Goal: Communication & Community: Answer question/provide support

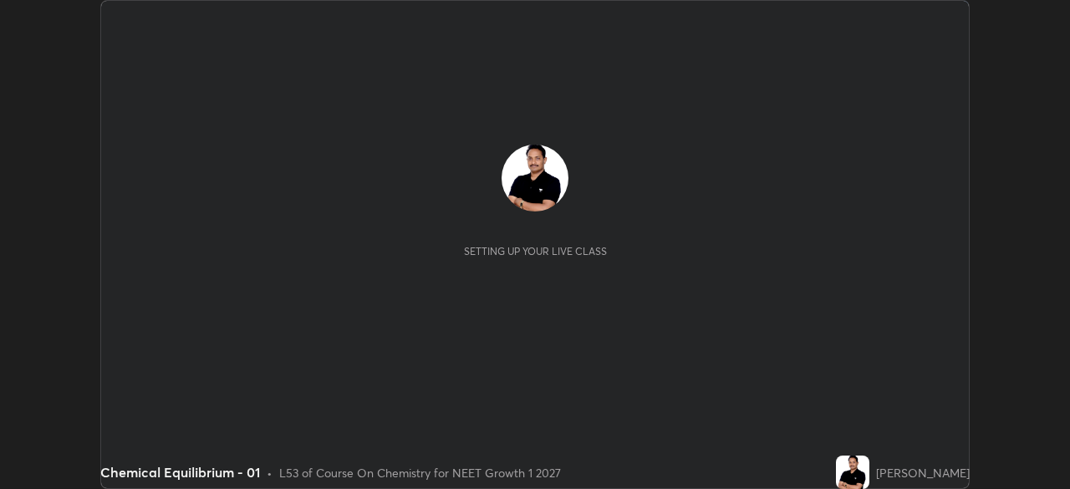
scroll to position [489, 1069]
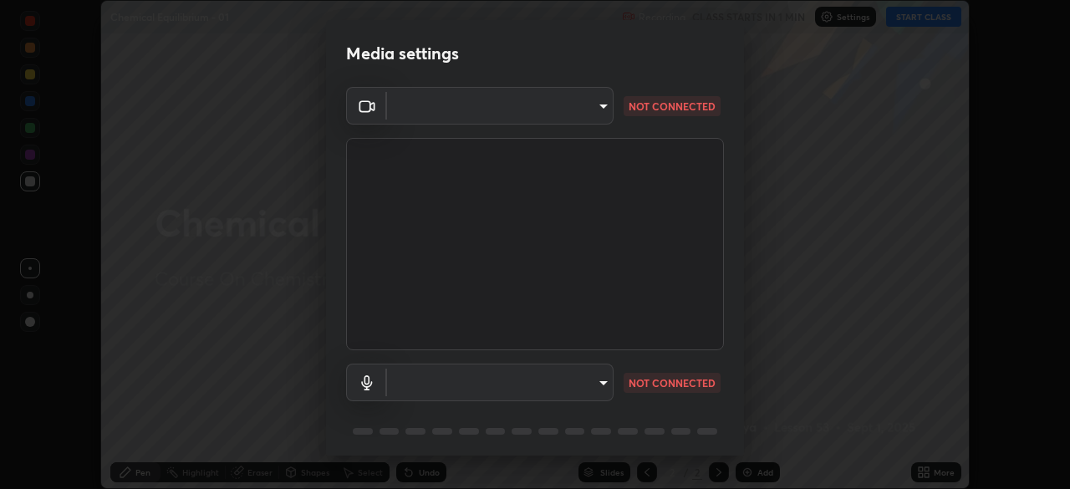
type input "1170694498857cb11788a0b7ae79d5cf1e08a6c331eb8d7031f90166f8fae325"
click at [407, 334] on video at bounding box center [535, 244] width 378 height 212
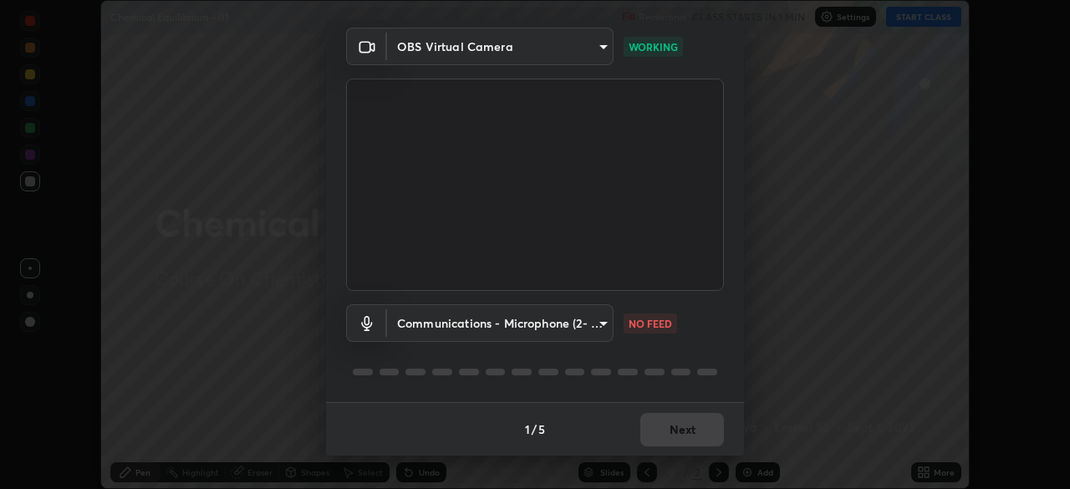
click at [593, 334] on body "Erase all Chemical Equilibrium - 01 Recording CLASS STARTS IN 1 MIN Settings ST…" at bounding box center [535, 244] width 1070 height 489
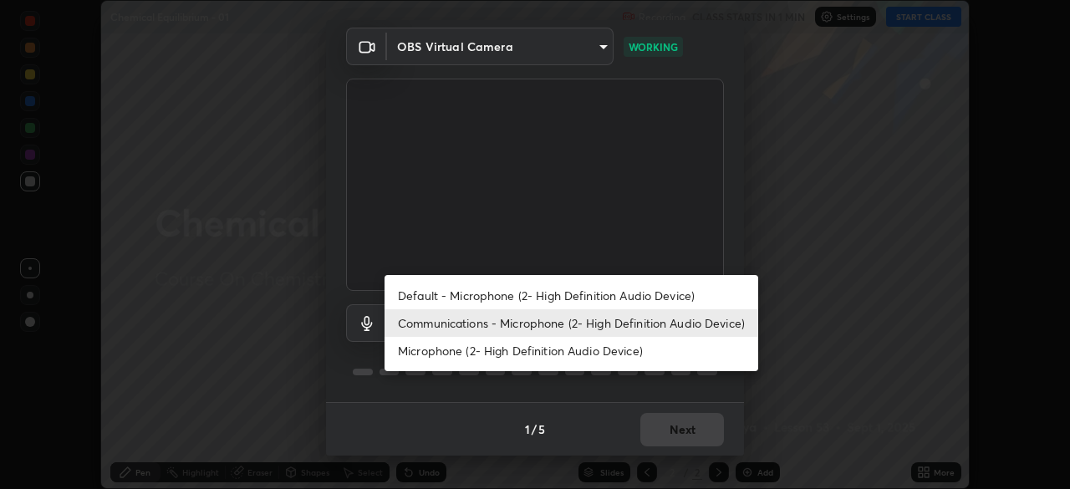
click at [544, 297] on li "Default - Microphone (2- High Definition Audio Device)" at bounding box center [572, 296] width 374 height 28
type input "default"
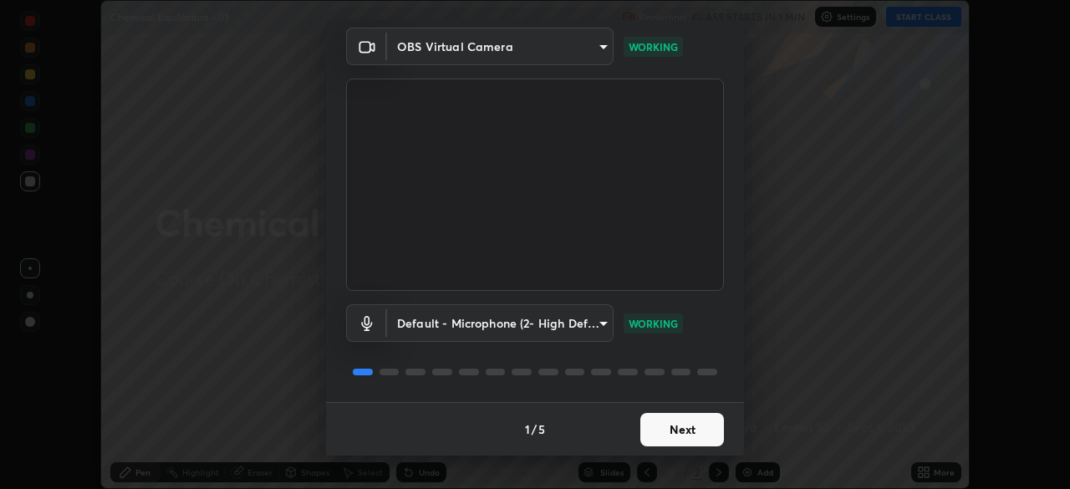
click at [673, 434] on button "Next" at bounding box center [682, 429] width 84 height 33
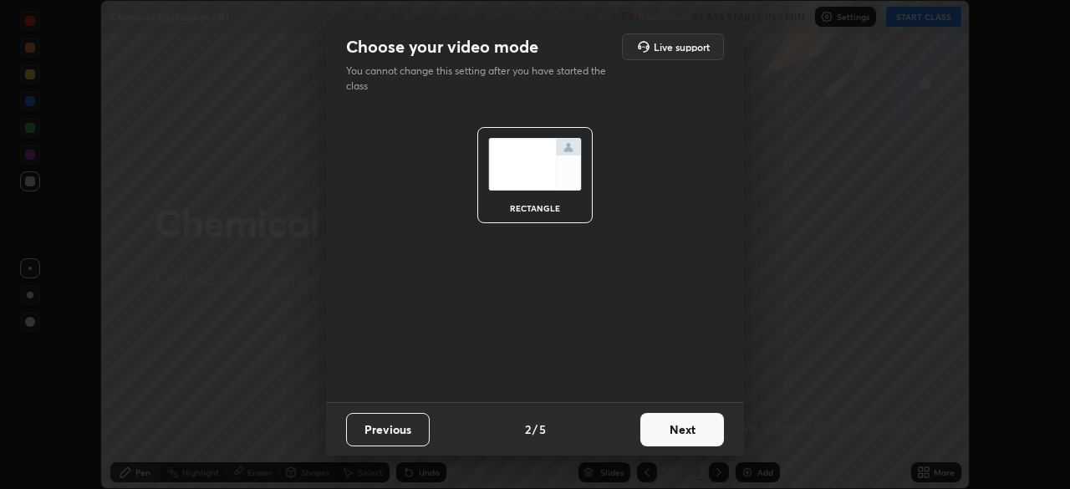
scroll to position [0, 0]
click at [671, 436] on button "Next" at bounding box center [682, 429] width 84 height 33
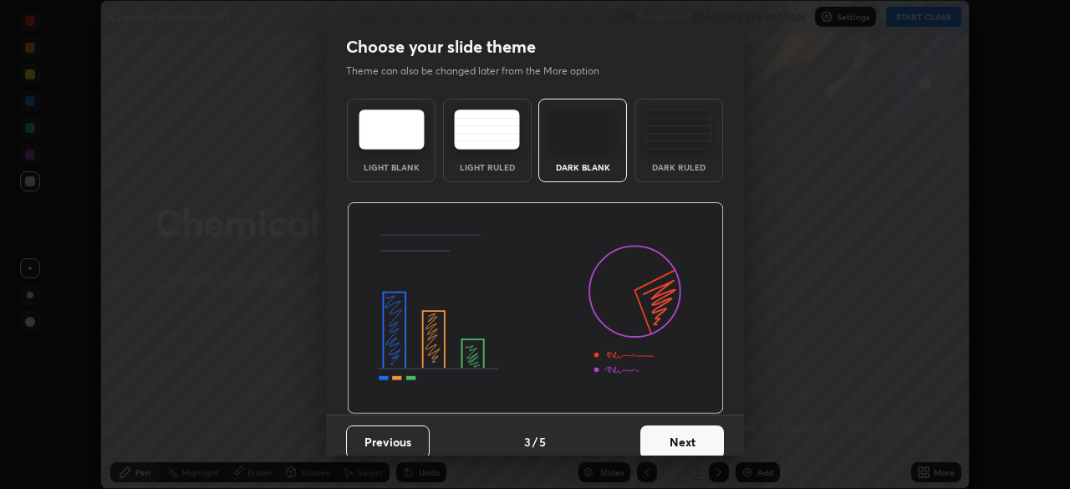
click at [676, 436] on button "Next" at bounding box center [682, 442] width 84 height 33
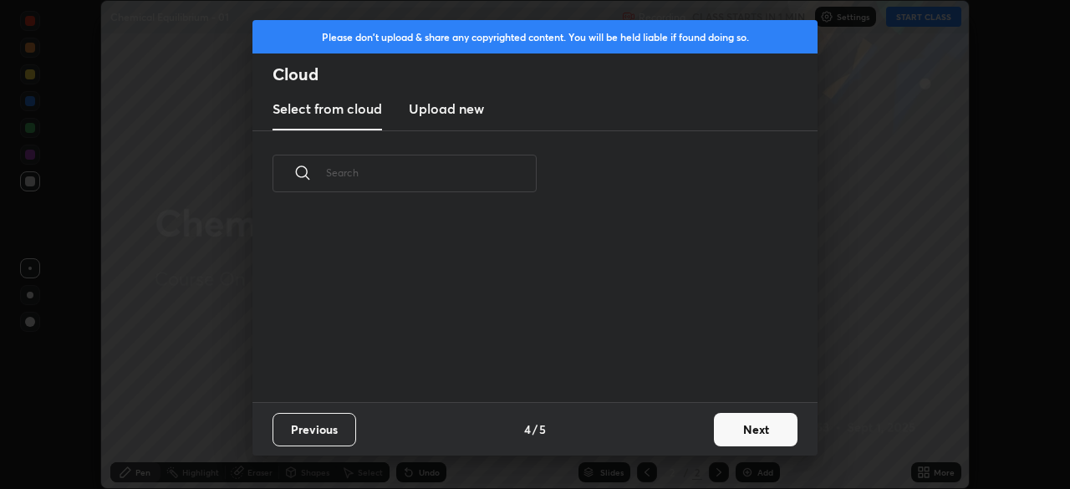
click at [703, 431] on div "Previous 4 / 5 Next" at bounding box center [534, 429] width 565 height 54
click at [737, 431] on button "Next" at bounding box center [756, 429] width 84 height 33
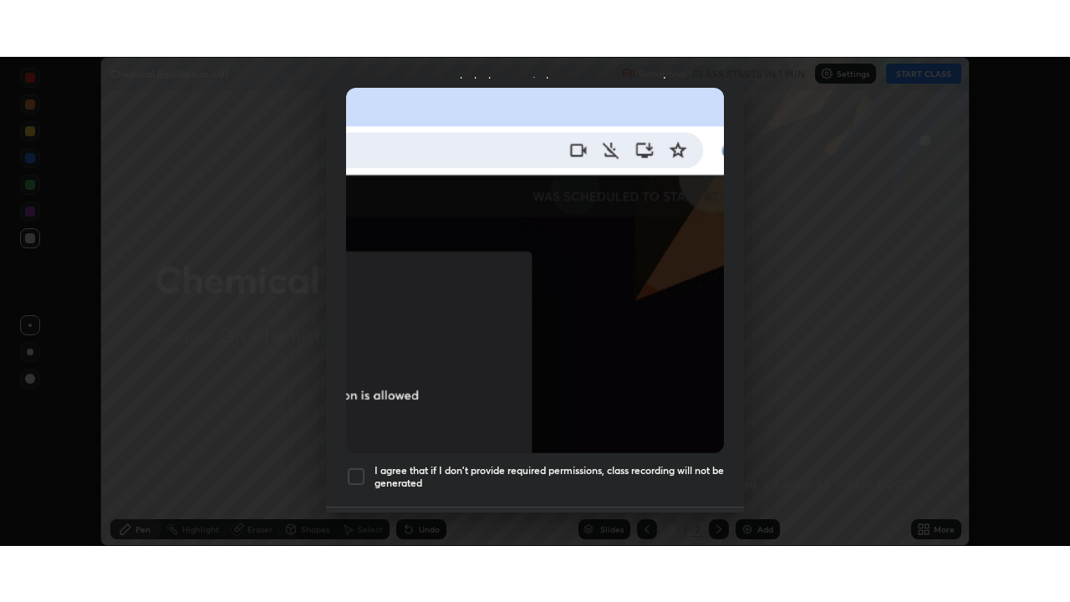
scroll to position [400, 0]
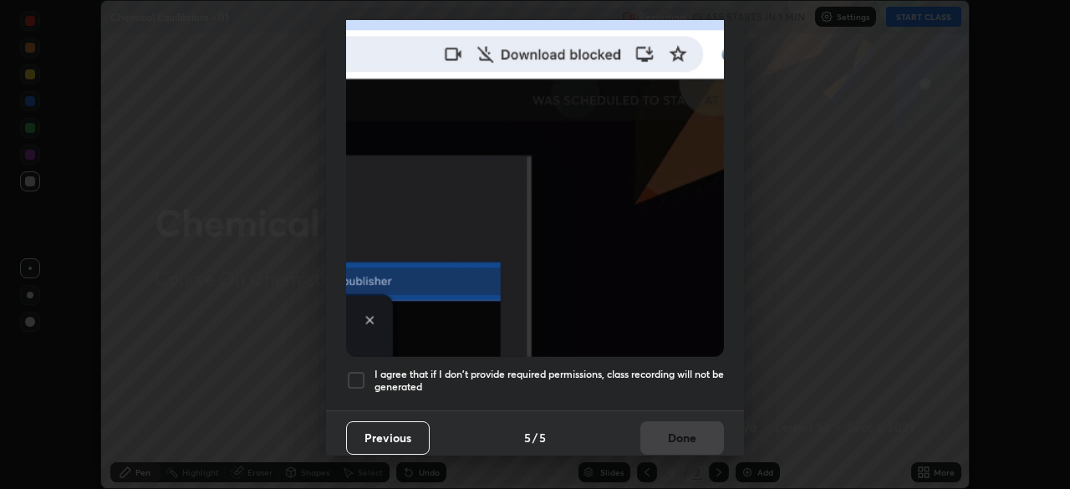
click at [665, 378] on h5 "I agree that if I don't provide required permissions, class recording will not …" at bounding box center [549, 381] width 349 height 26
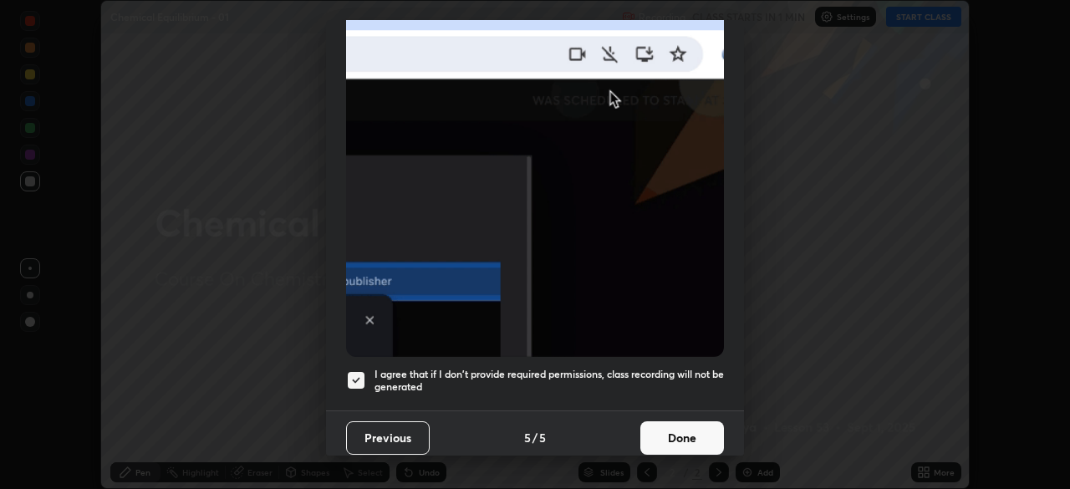
click at [670, 424] on button "Done" at bounding box center [682, 437] width 84 height 33
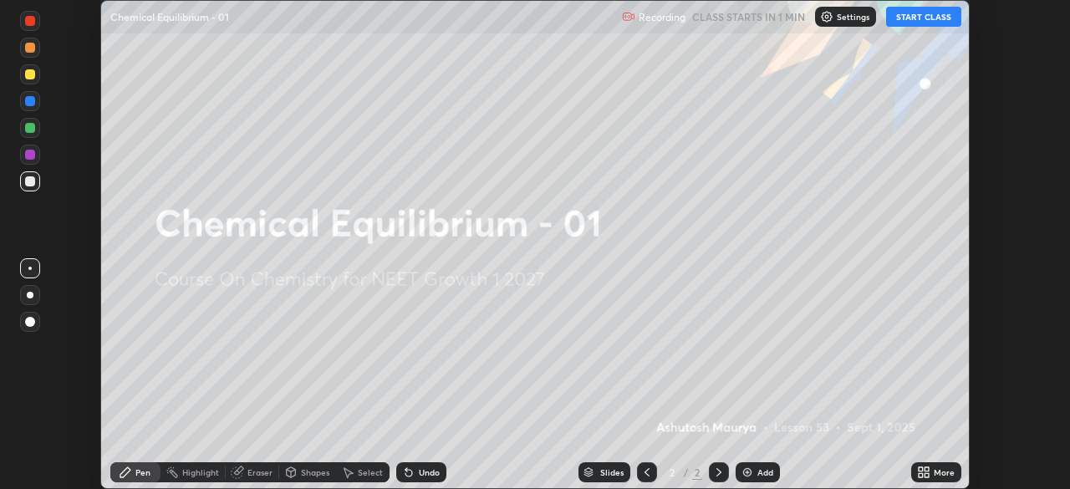
click at [922, 469] on icon at bounding box center [921, 469] width 4 height 4
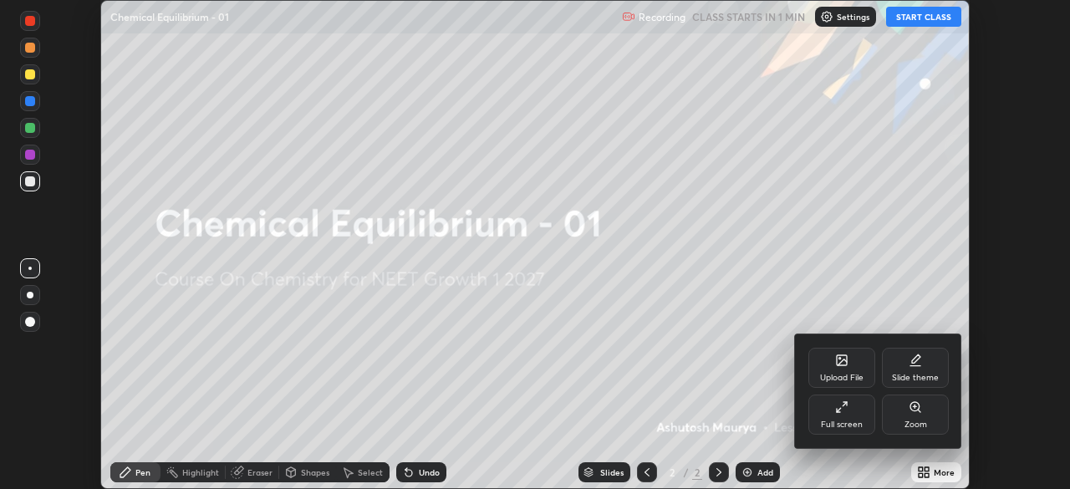
click at [853, 410] on div "Full screen" at bounding box center [841, 415] width 67 height 40
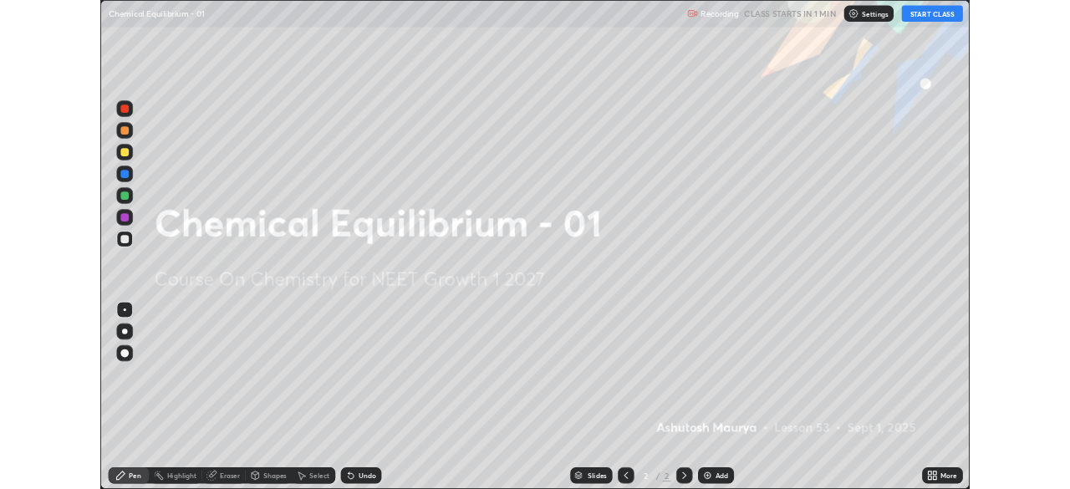
scroll to position [602, 1070]
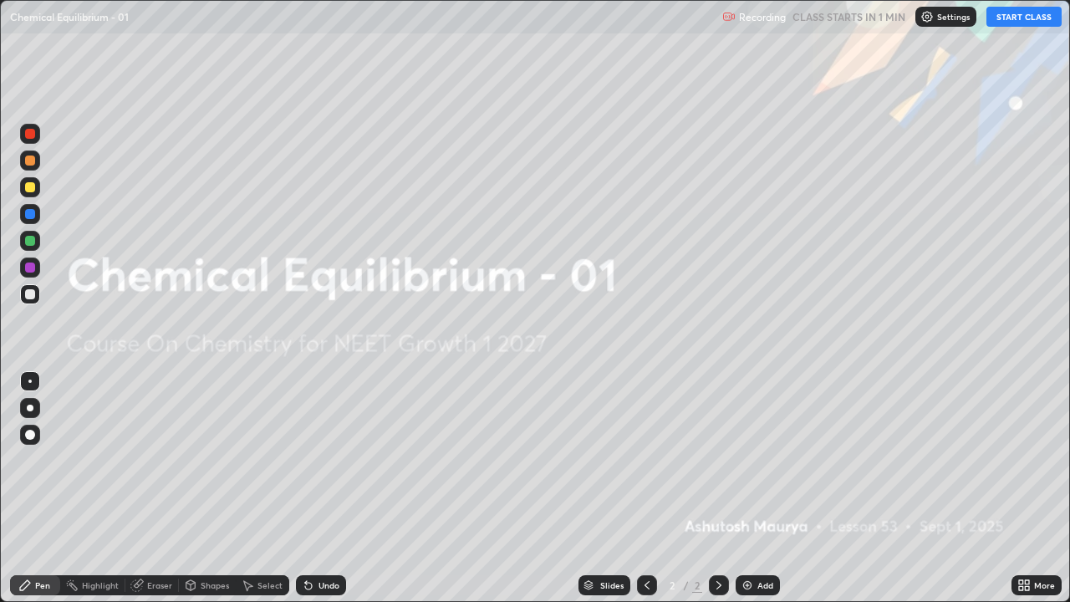
click at [1016, 21] on button "START CLASS" at bounding box center [1023, 17] width 75 height 20
click at [761, 488] on div "Add" at bounding box center [765, 585] width 16 height 8
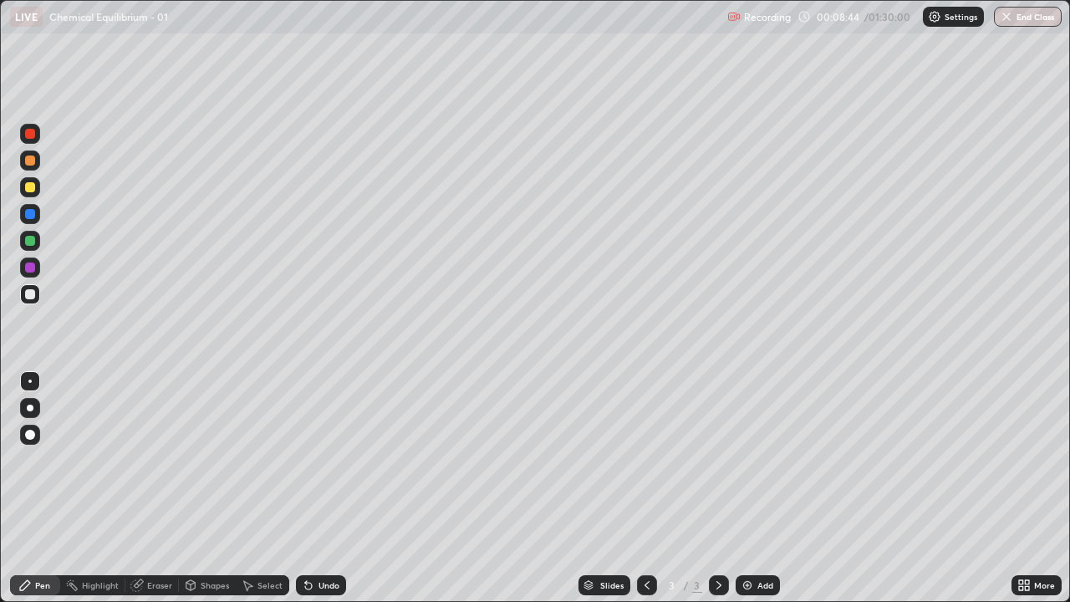
click at [1032, 488] on div "More" at bounding box center [1037, 585] width 50 height 20
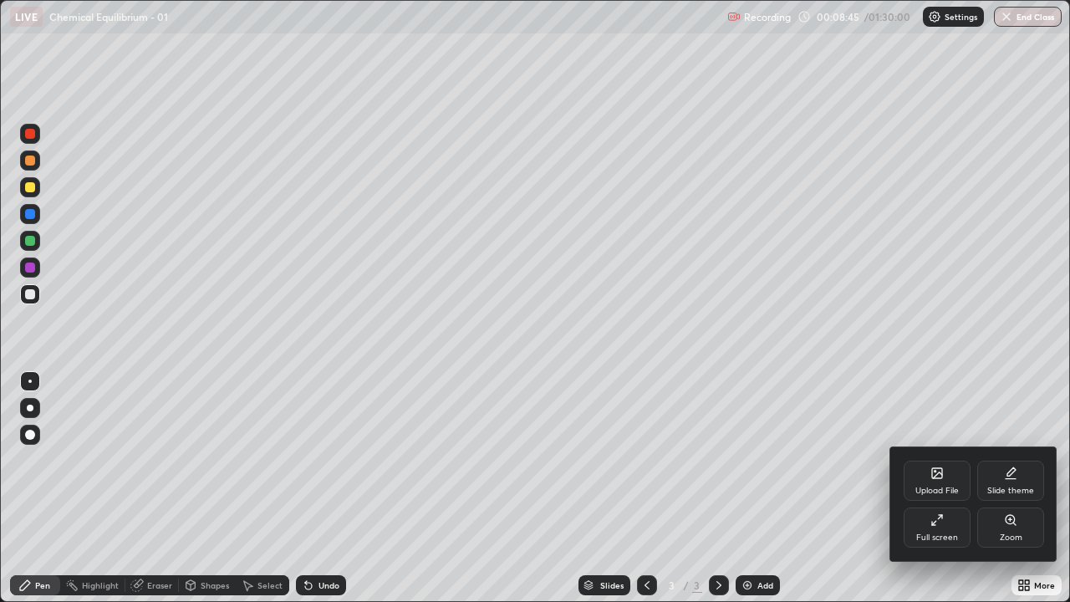
click at [940, 488] on div "Full screen" at bounding box center [937, 527] width 67 height 40
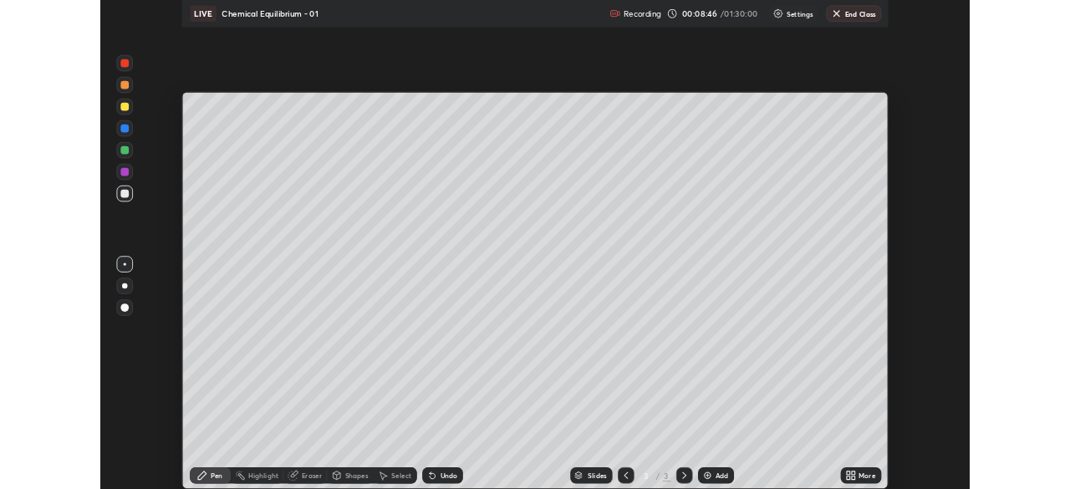
scroll to position [83110, 82529]
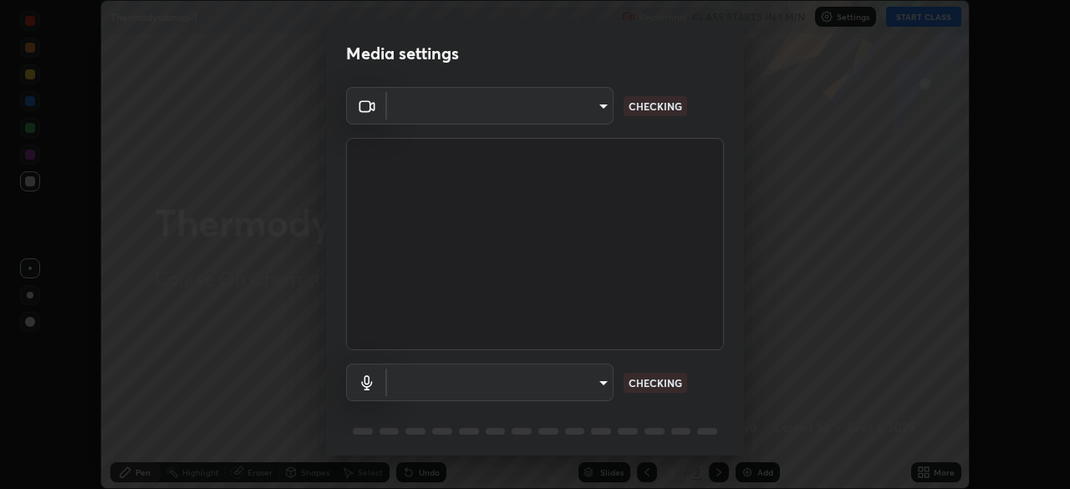
scroll to position [489, 1070]
type input "1170694498857cb11788a0b7ae79d5cf1e08a6c331eb8d7031f90166f8fae325"
click at [557, 385] on body "Erase all Thermodynamics-1 Recording CLASS STARTS IN 1 MIN Settings START CLASS…" at bounding box center [535, 244] width 1070 height 489
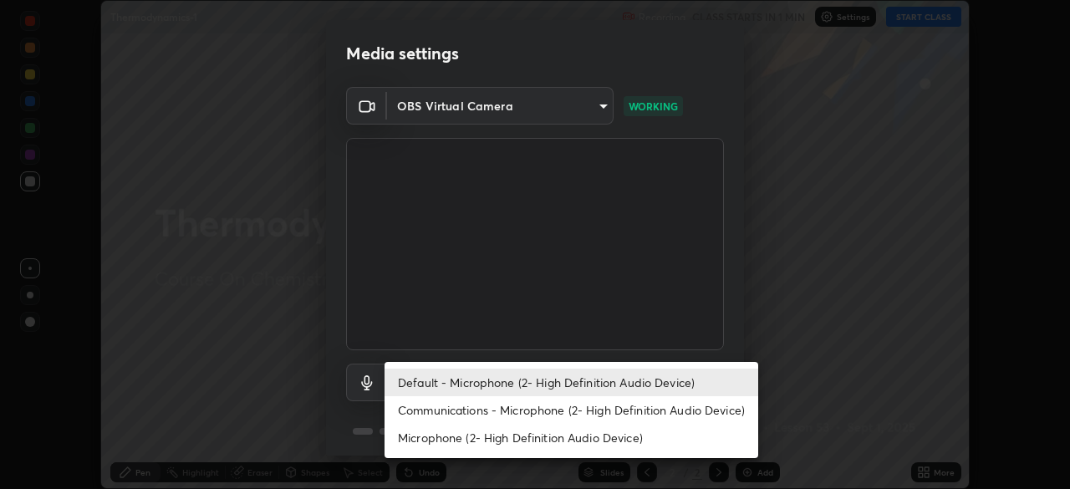
click at [528, 407] on li "Communications - Microphone (2- High Definition Audio Device)" at bounding box center [572, 410] width 374 height 28
type input "communications"
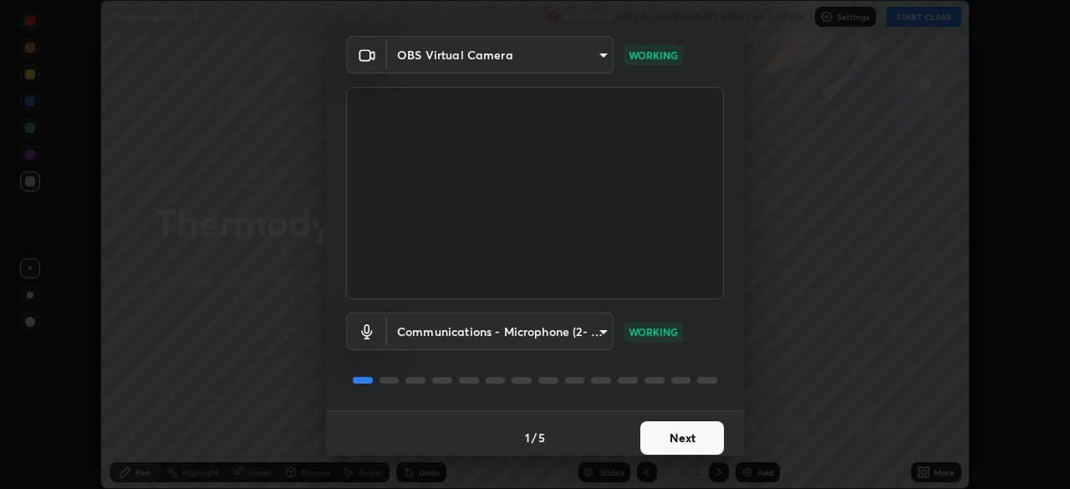
scroll to position [59, 0]
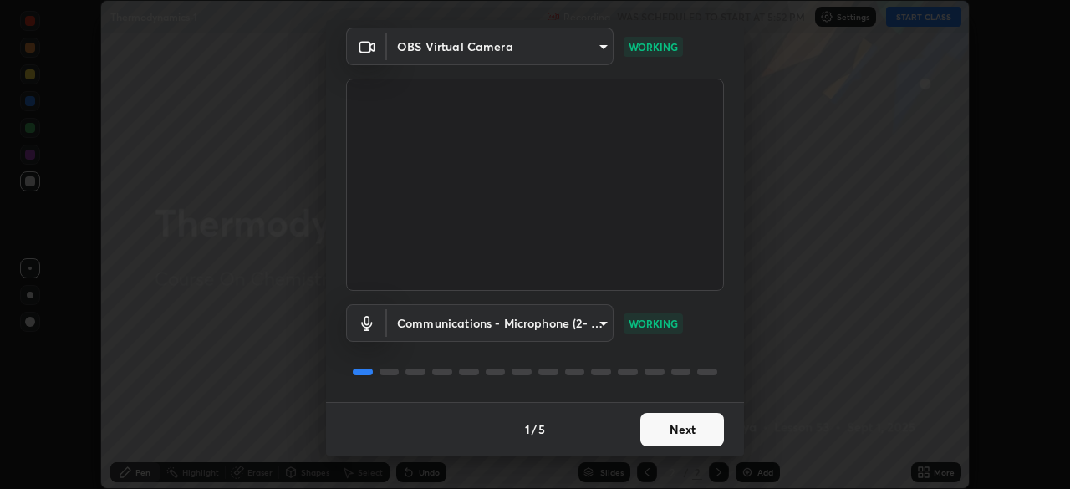
click at [686, 427] on button "Next" at bounding box center [682, 429] width 84 height 33
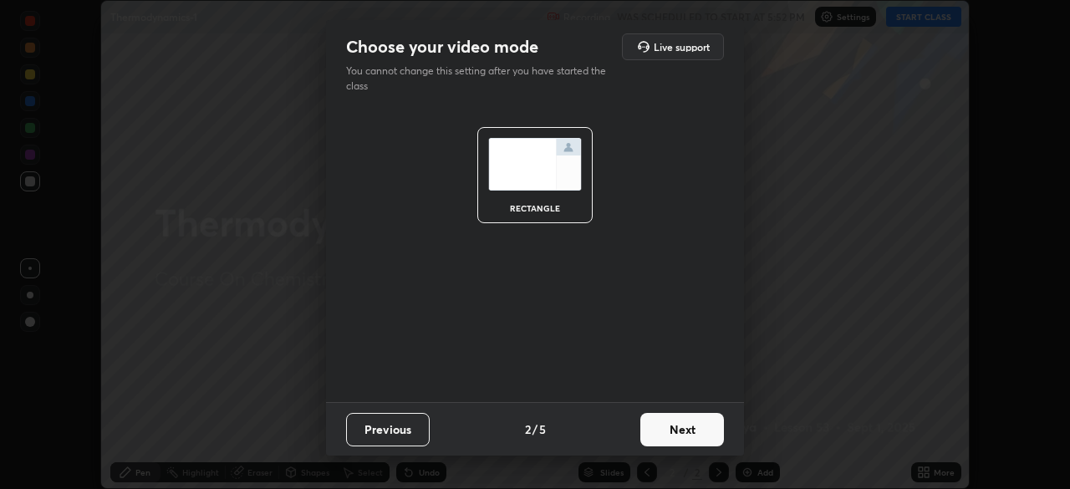
click at [698, 432] on button "Next" at bounding box center [682, 429] width 84 height 33
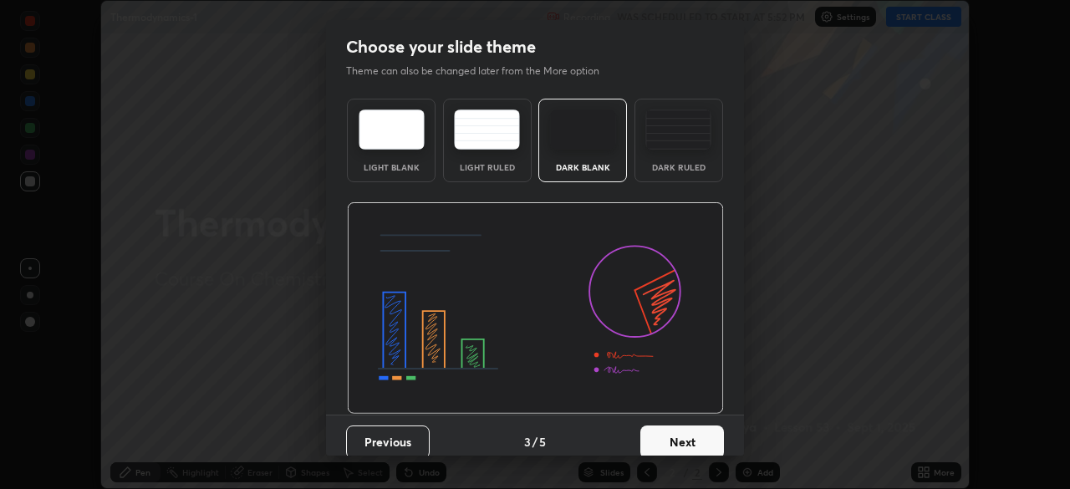
click at [688, 438] on button "Next" at bounding box center [682, 442] width 84 height 33
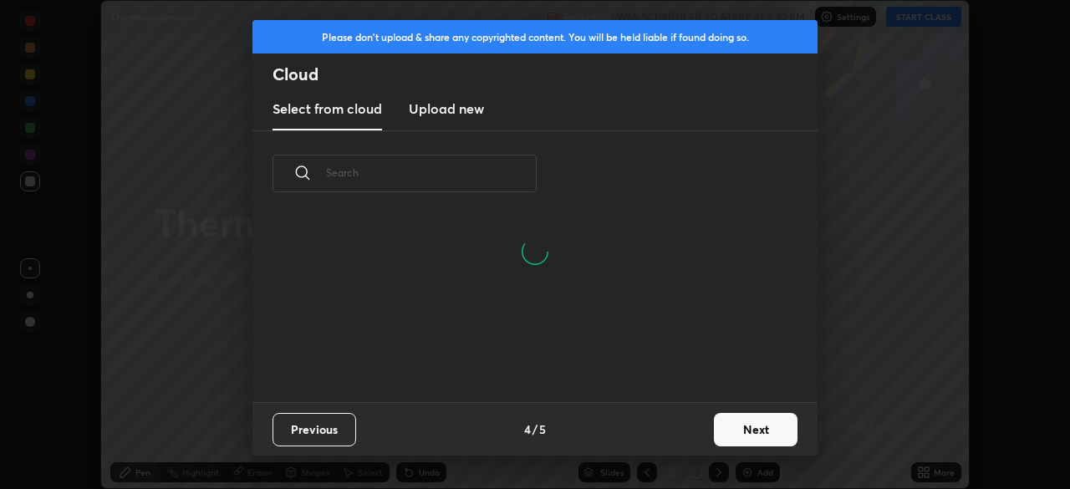
click at [749, 428] on button "Next" at bounding box center [756, 429] width 84 height 33
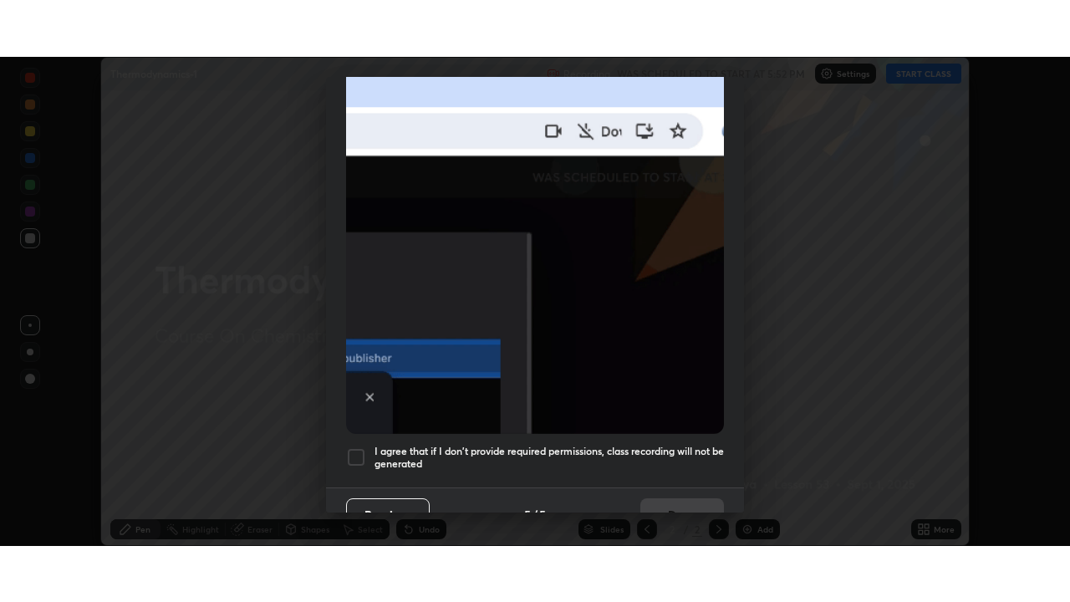
scroll to position [400, 0]
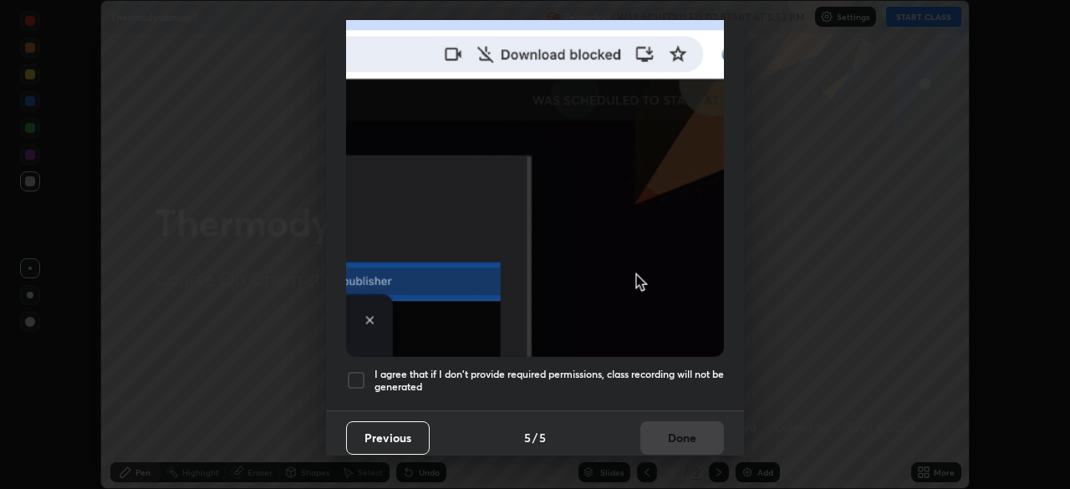
click at [706, 368] on h5 "I agree that if I don't provide required permissions, class recording will not …" at bounding box center [549, 381] width 349 height 26
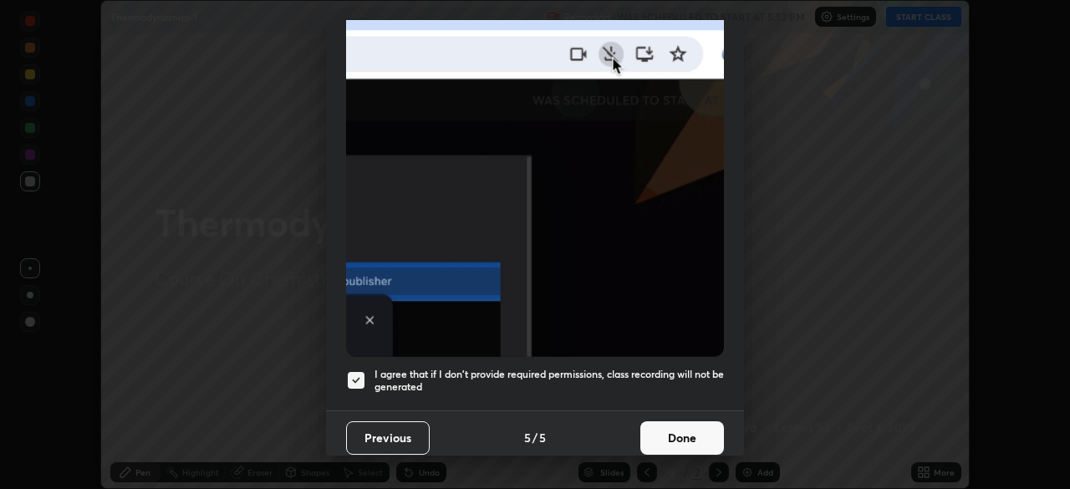
click at [695, 428] on button "Done" at bounding box center [682, 437] width 84 height 33
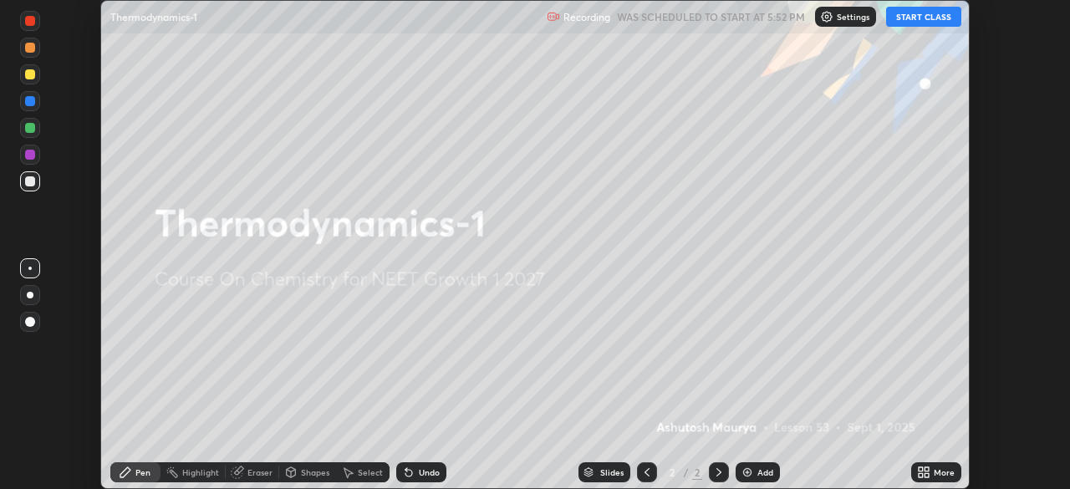
click at [905, 23] on button "START CLASS" at bounding box center [923, 17] width 75 height 20
click at [920, 466] on icon at bounding box center [923, 472] width 13 height 13
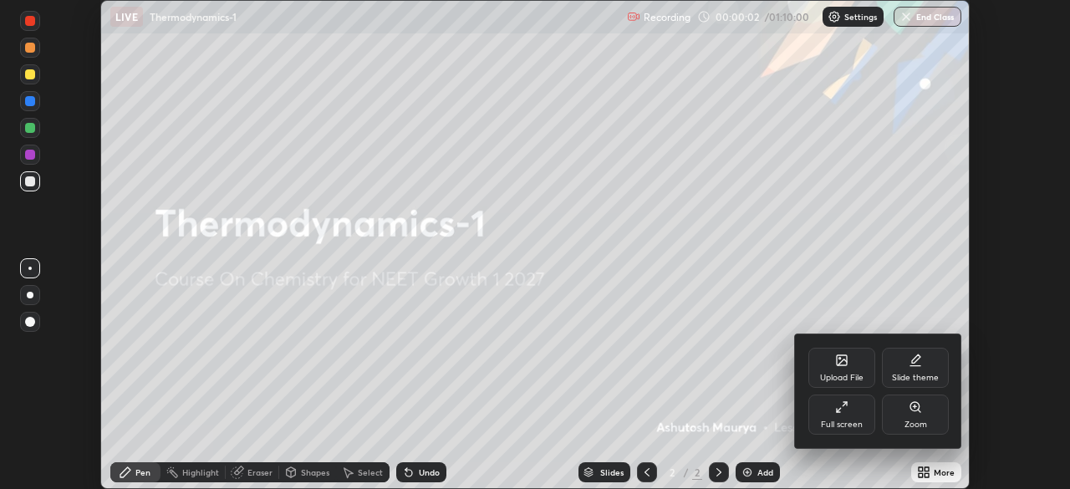
click at [853, 410] on div "Full screen" at bounding box center [841, 415] width 67 height 40
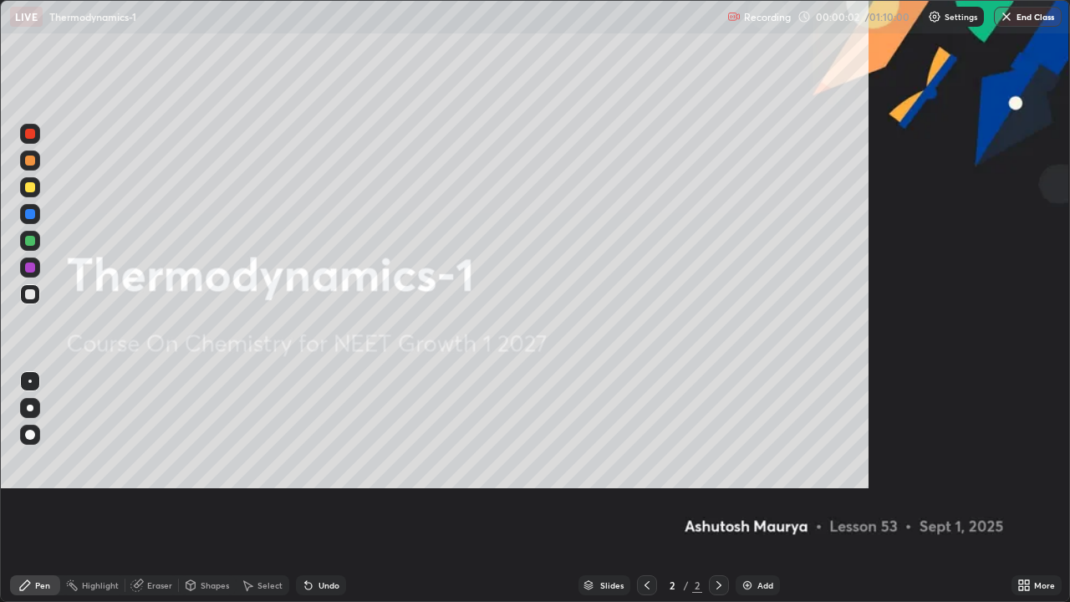
scroll to position [602, 1070]
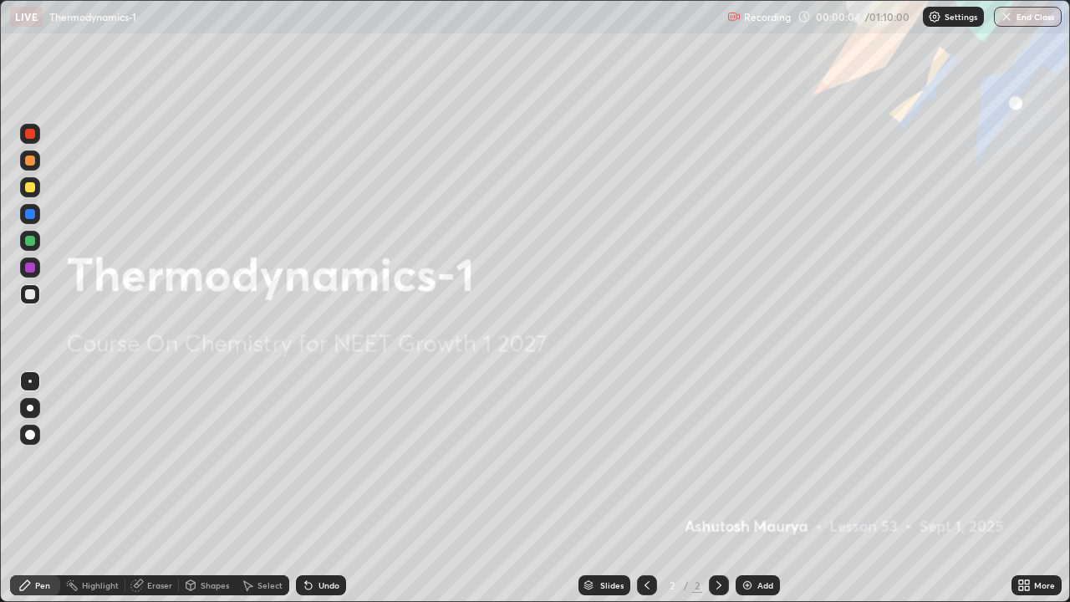
click at [747, 488] on img at bounding box center [747, 585] width 13 height 13
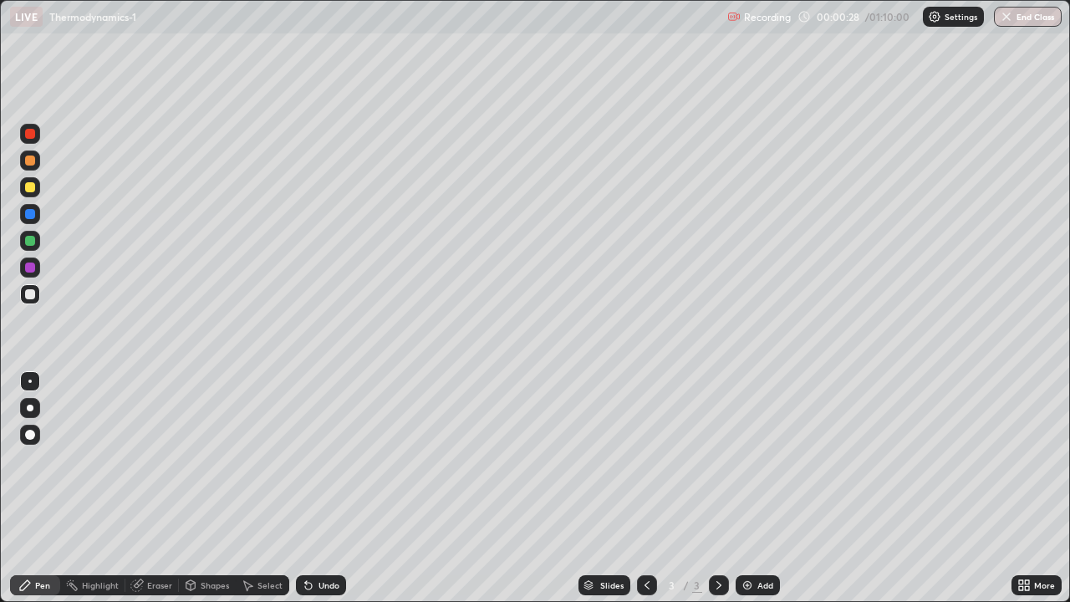
click at [36, 161] on div at bounding box center [30, 160] width 20 height 20
click at [30, 407] on div at bounding box center [30, 408] width 7 height 7
click at [37, 299] on div at bounding box center [30, 294] width 20 height 20
click at [324, 488] on div "Undo" at bounding box center [329, 585] width 21 height 8
click at [319, 488] on div "Undo" at bounding box center [329, 585] width 21 height 8
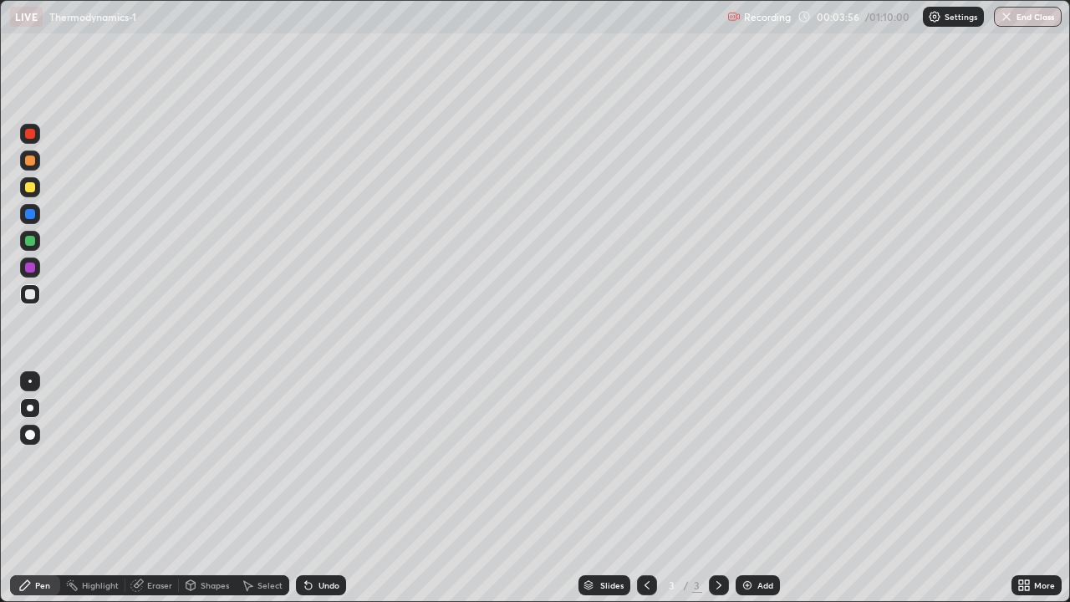
click at [32, 273] on div at bounding box center [30, 267] width 20 height 20
click at [37, 299] on div at bounding box center [30, 294] width 20 height 20
click at [762, 488] on div "Add" at bounding box center [765, 585] width 16 height 8
click at [644, 488] on icon at bounding box center [646, 585] width 13 height 13
click at [717, 488] on icon at bounding box center [718, 585] width 13 height 13
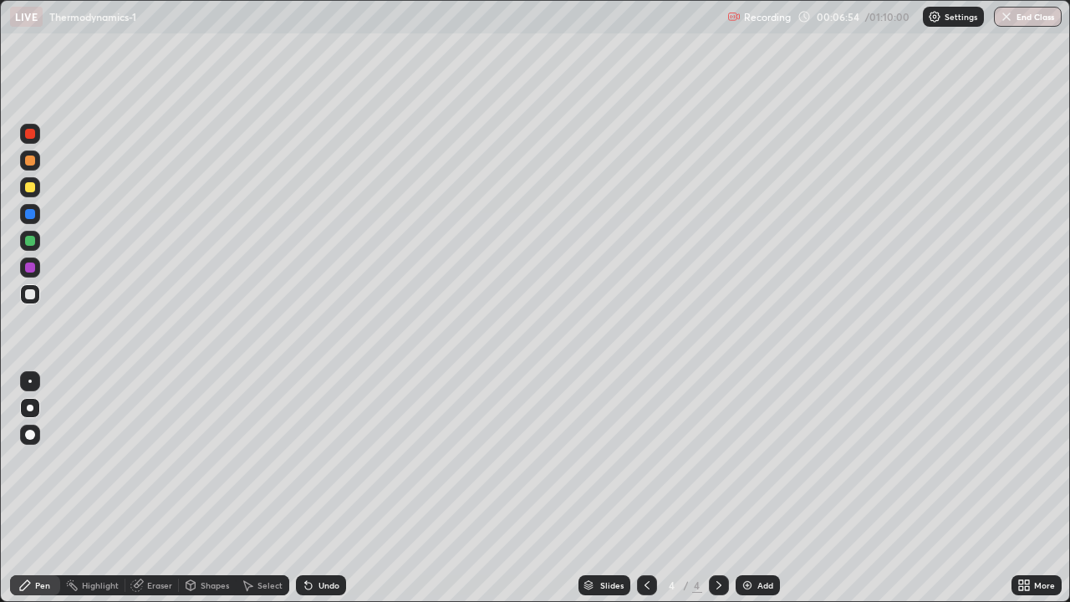
click at [330, 488] on div "Undo" at bounding box center [329, 585] width 21 height 8
click at [334, 488] on div "Undo" at bounding box center [329, 585] width 21 height 8
click at [31, 241] on div at bounding box center [30, 241] width 10 height 10
click at [31, 294] on div at bounding box center [30, 294] width 10 height 10
click at [29, 272] on div at bounding box center [30, 267] width 10 height 10
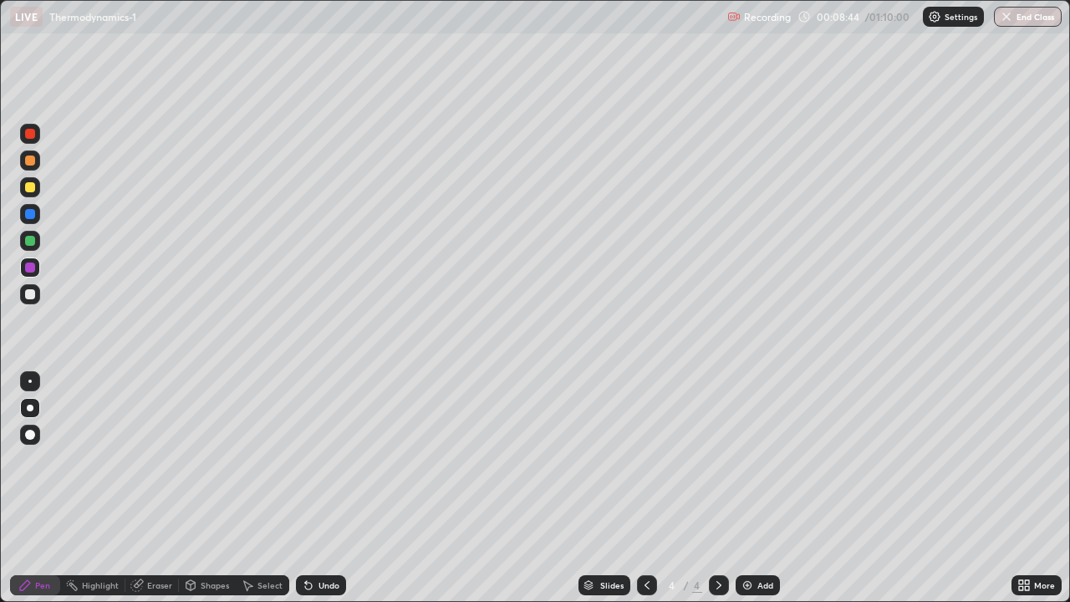
click at [31, 295] on div at bounding box center [30, 294] width 10 height 10
click at [329, 488] on div "Undo" at bounding box center [329, 585] width 21 height 8
click at [331, 488] on div "Undo" at bounding box center [329, 585] width 21 height 8
click at [762, 488] on div "Add" at bounding box center [765, 585] width 16 height 8
click at [33, 163] on div at bounding box center [30, 160] width 10 height 10
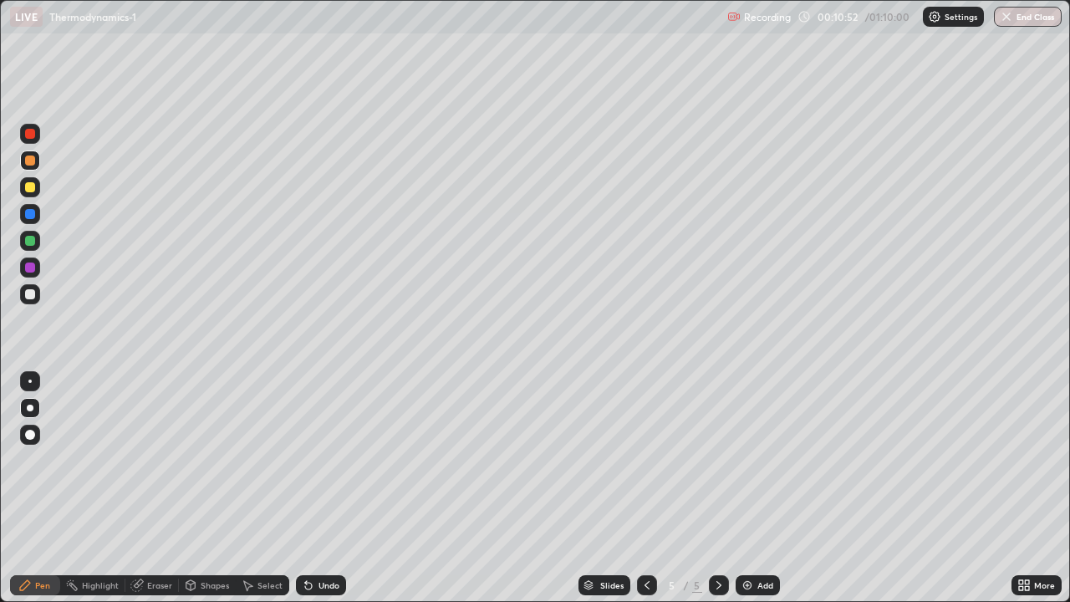
click at [324, 488] on div "Undo" at bounding box center [321, 585] width 50 height 20
click at [323, 488] on div "Undo" at bounding box center [329, 585] width 21 height 8
click at [322, 488] on div "Undo" at bounding box center [329, 585] width 21 height 8
click at [319, 488] on div "Undo" at bounding box center [321, 585] width 50 height 20
click at [155, 488] on div "Eraser" at bounding box center [159, 585] width 25 height 8
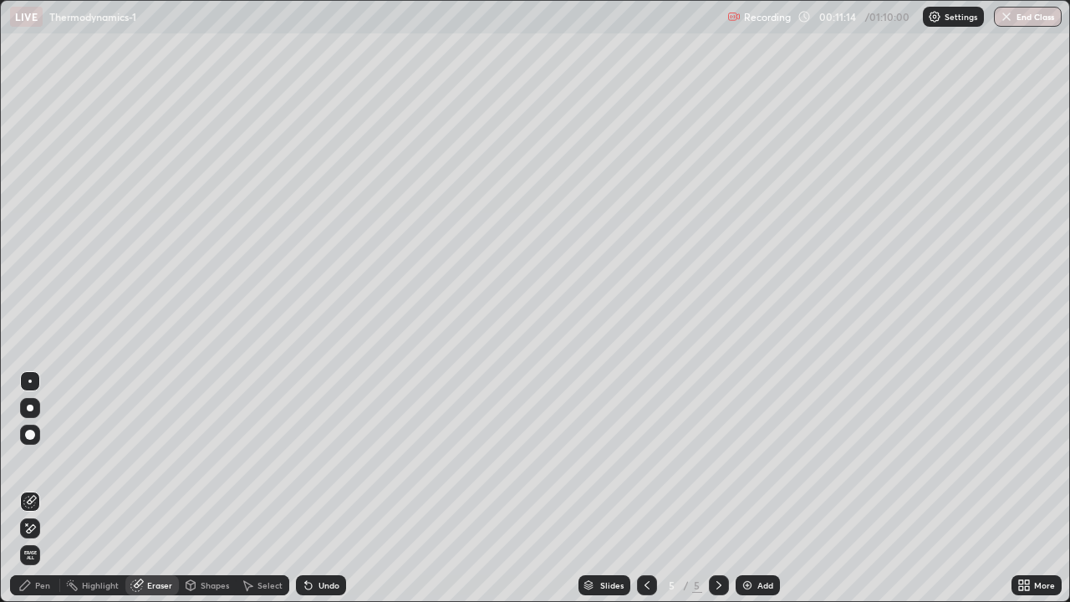
click at [36, 488] on span "Erase all" at bounding box center [30, 555] width 18 height 10
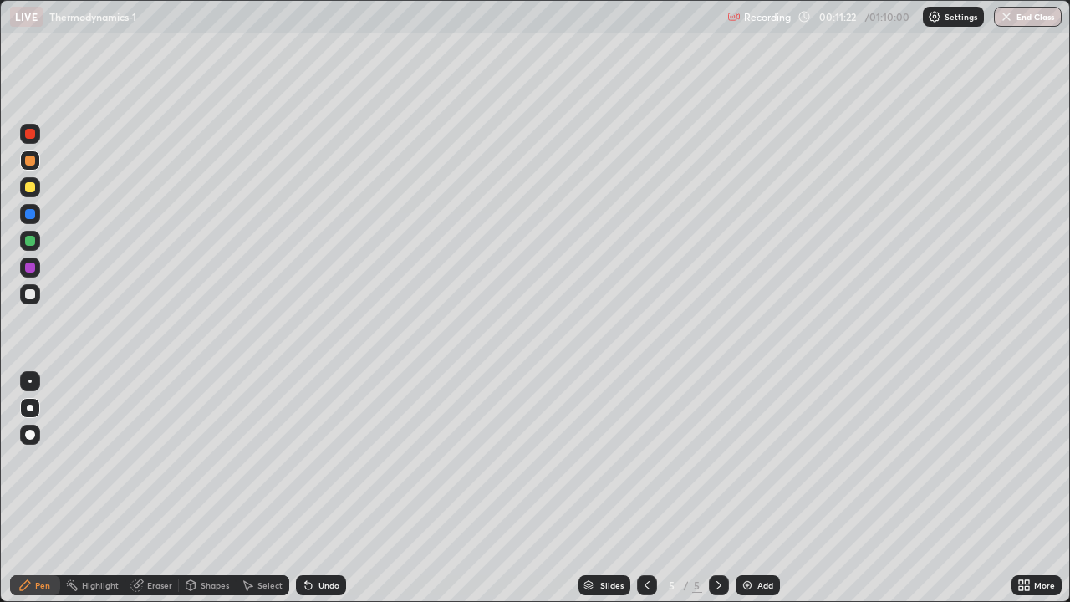
click at [28, 296] on div at bounding box center [30, 294] width 10 height 10
click at [329, 488] on div "Undo" at bounding box center [329, 585] width 21 height 8
click at [324, 488] on div "Undo" at bounding box center [329, 585] width 21 height 8
click at [322, 488] on div "Undo" at bounding box center [329, 585] width 21 height 8
click at [326, 488] on div "Undo" at bounding box center [329, 585] width 21 height 8
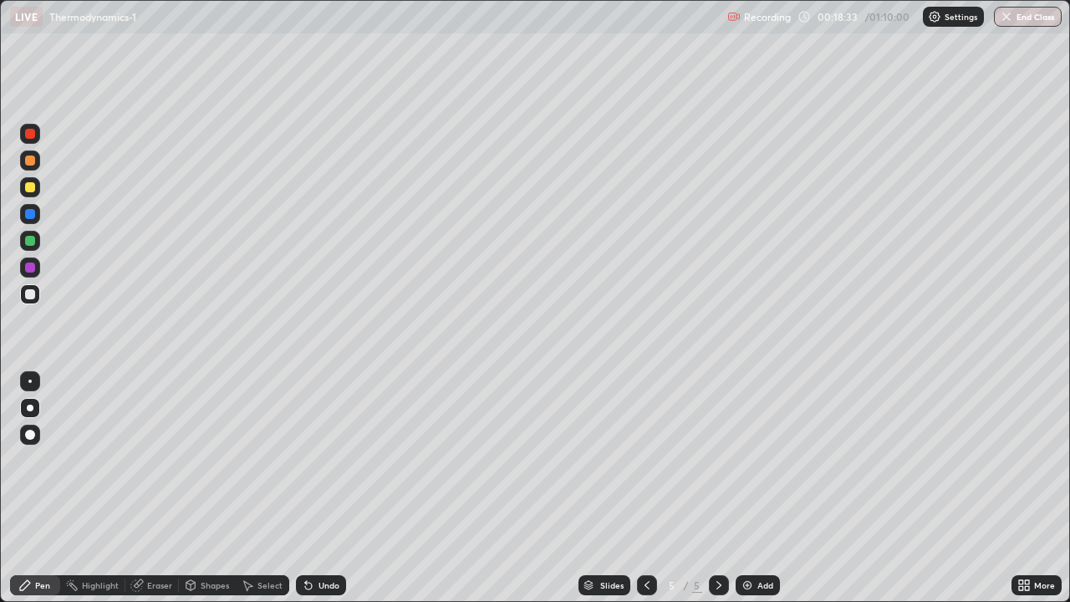
click at [314, 488] on div "Undo" at bounding box center [321, 585] width 50 height 20
click at [752, 488] on img at bounding box center [747, 585] width 13 height 13
click at [31, 161] on div at bounding box center [30, 160] width 10 height 10
click at [31, 295] on div at bounding box center [30, 294] width 10 height 10
click at [329, 488] on div "Undo" at bounding box center [329, 585] width 21 height 8
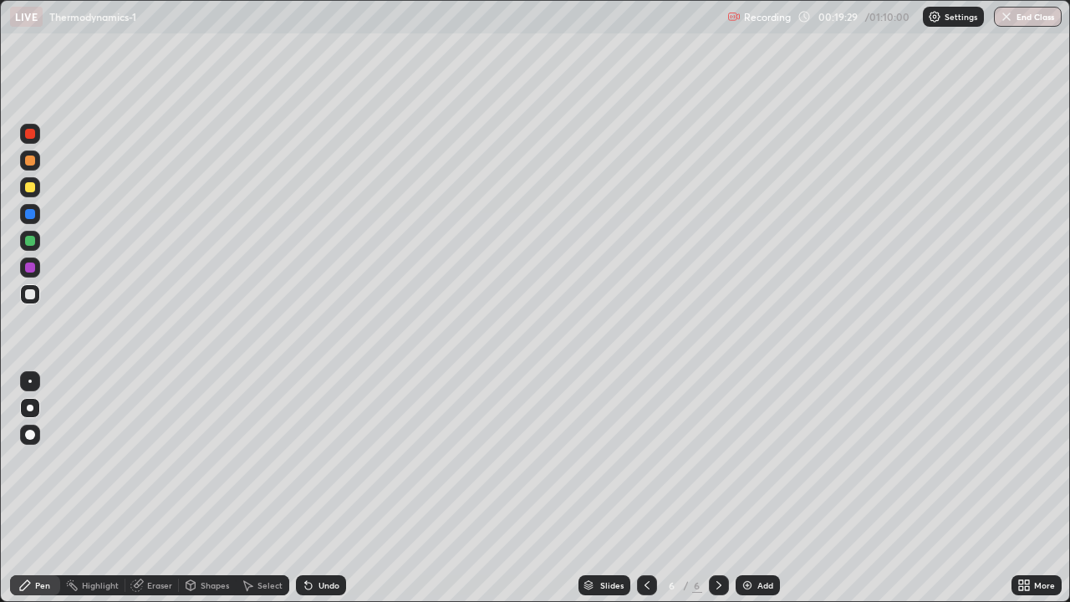
click at [156, 488] on div "Eraser" at bounding box center [159, 585] width 25 height 8
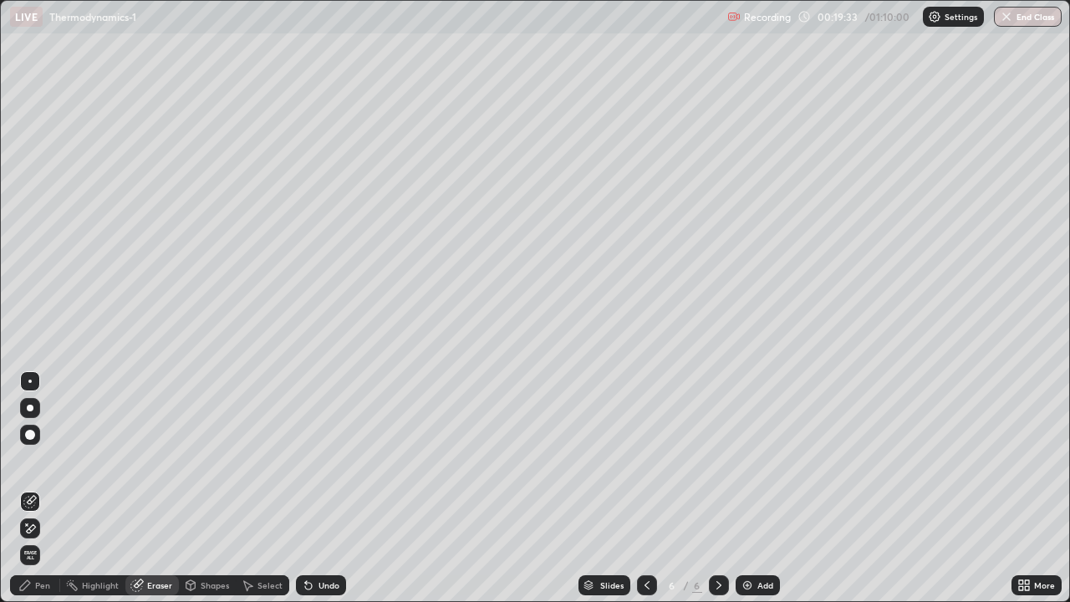
click at [43, 488] on div "Pen" at bounding box center [42, 585] width 15 height 8
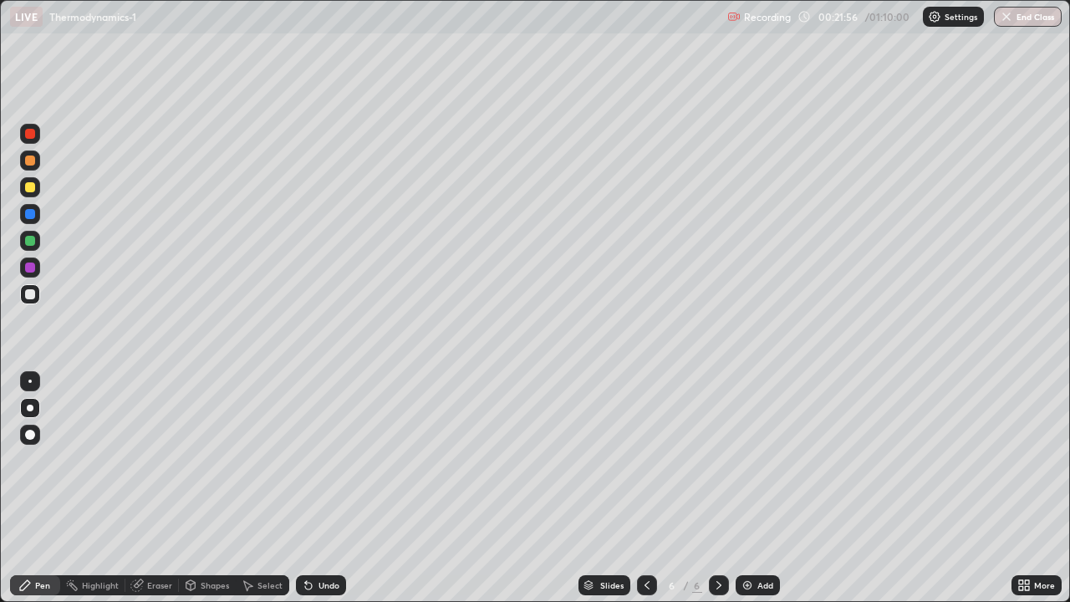
click at [34, 188] on div at bounding box center [30, 187] width 10 height 10
click at [31, 294] on div at bounding box center [30, 294] width 10 height 10
click at [331, 488] on div "Undo" at bounding box center [329, 585] width 21 height 8
click at [332, 488] on div "Undo" at bounding box center [329, 585] width 21 height 8
click at [339, 488] on div "Undo" at bounding box center [321, 585] width 50 height 20
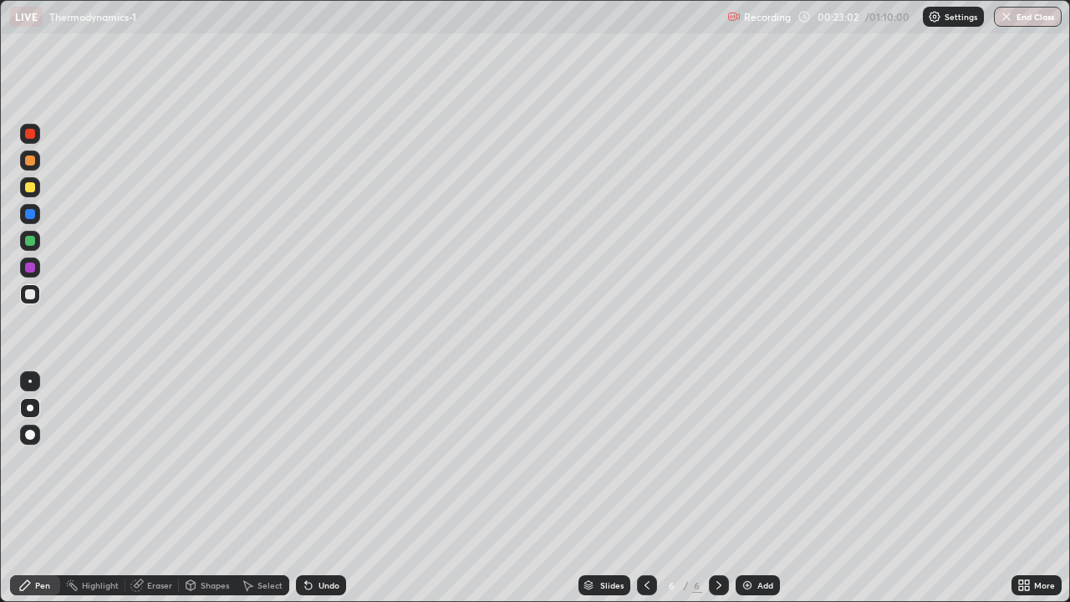
click at [329, 488] on div "Undo" at bounding box center [329, 585] width 21 height 8
click at [154, 488] on div "Eraser" at bounding box center [159, 585] width 25 height 8
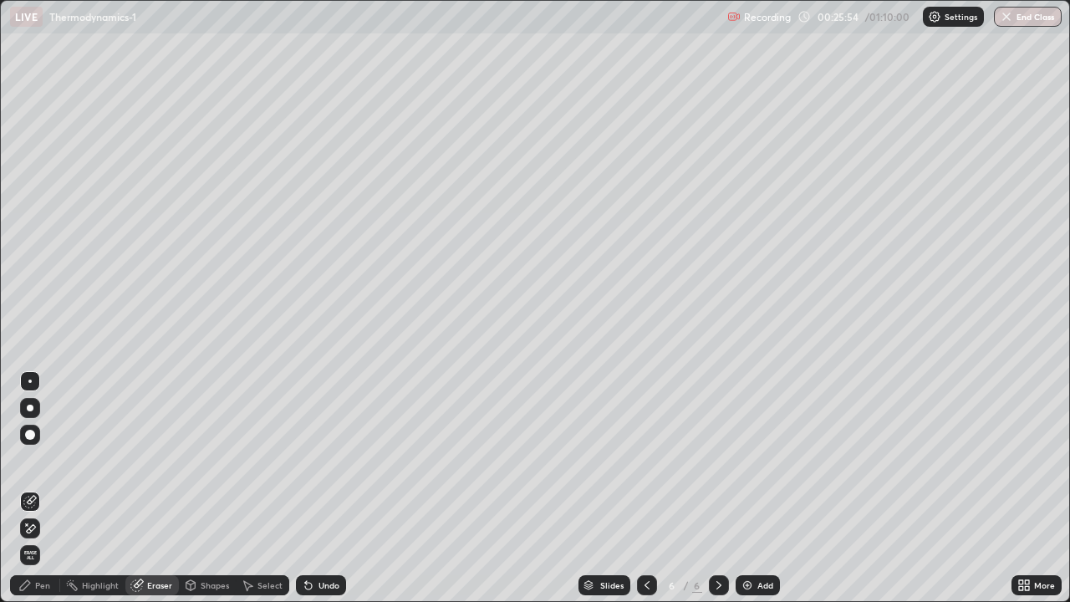
click at [37, 488] on div "Pen" at bounding box center [42, 585] width 15 height 8
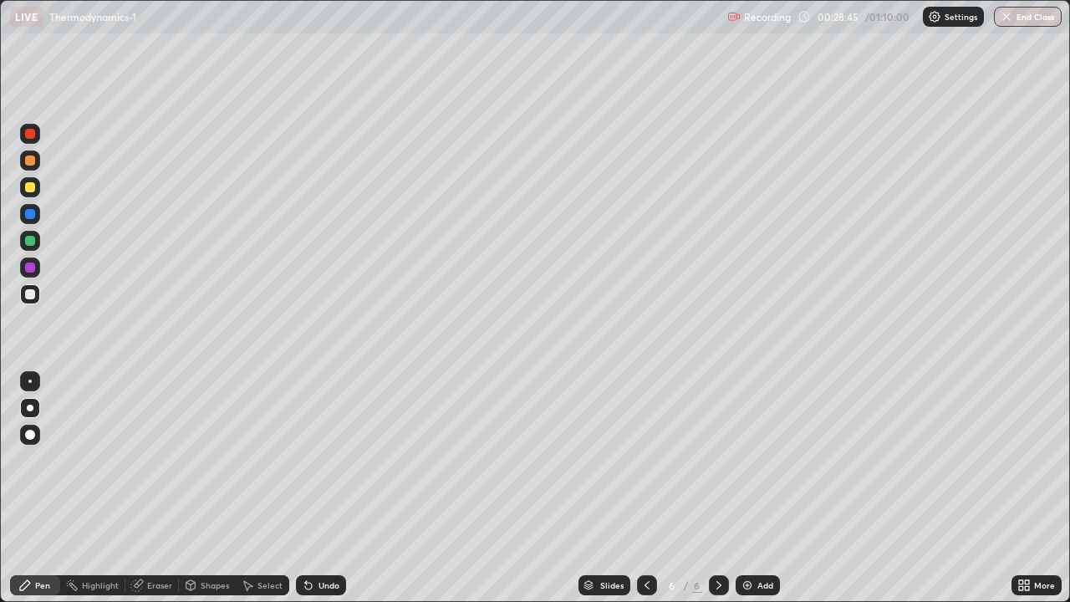
click at [747, 488] on img at bounding box center [747, 585] width 13 height 13
click at [28, 184] on div at bounding box center [30, 187] width 10 height 10
click at [31, 271] on div at bounding box center [30, 267] width 10 height 10
click at [28, 297] on div at bounding box center [30, 294] width 10 height 10
click at [341, 488] on div "Undo" at bounding box center [321, 585] width 50 height 20
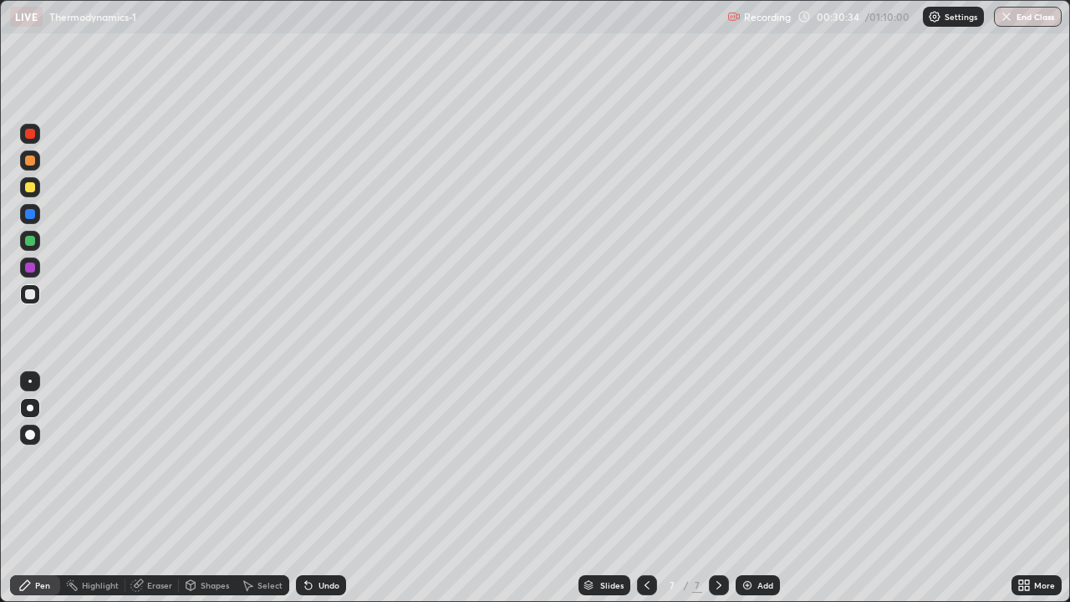
click at [648, 488] on icon at bounding box center [646, 585] width 13 height 13
click at [717, 488] on icon at bounding box center [718, 585] width 13 height 13
click at [645, 488] on icon at bounding box center [647, 585] width 5 height 8
click at [645, 488] on icon at bounding box center [646, 585] width 13 height 13
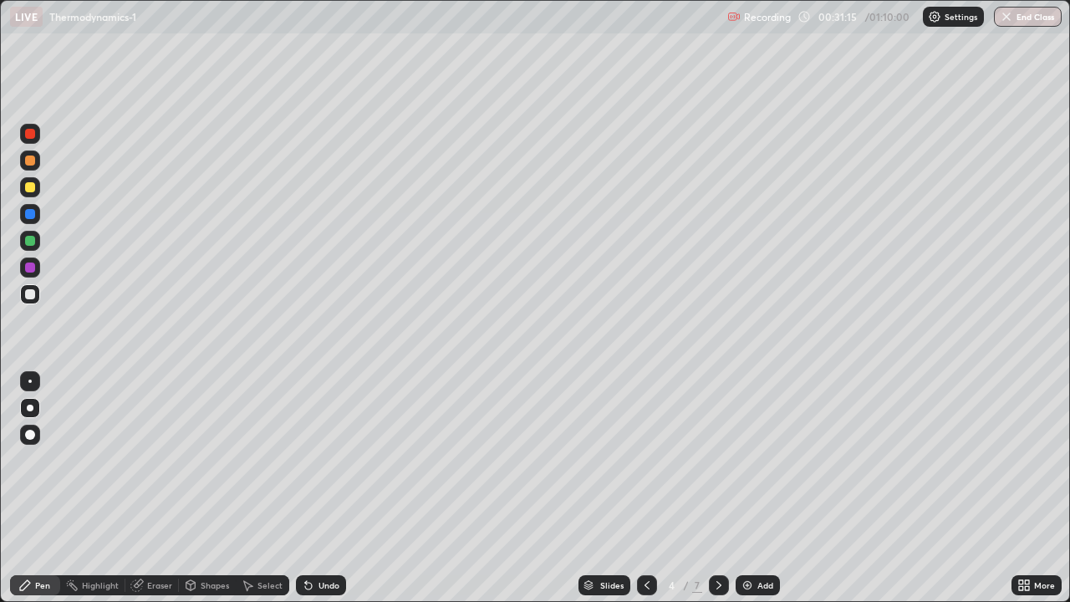
click at [646, 488] on icon at bounding box center [646, 585] width 13 height 13
click at [717, 488] on icon at bounding box center [718, 585] width 5 height 8
click at [718, 488] on icon at bounding box center [718, 585] width 13 height 13
click at [718, 488] on icon at bounding box center [718, 585] width 5 height 8
click at [714, 488] on icon at bounding box center [718, 585] width 13 height 13
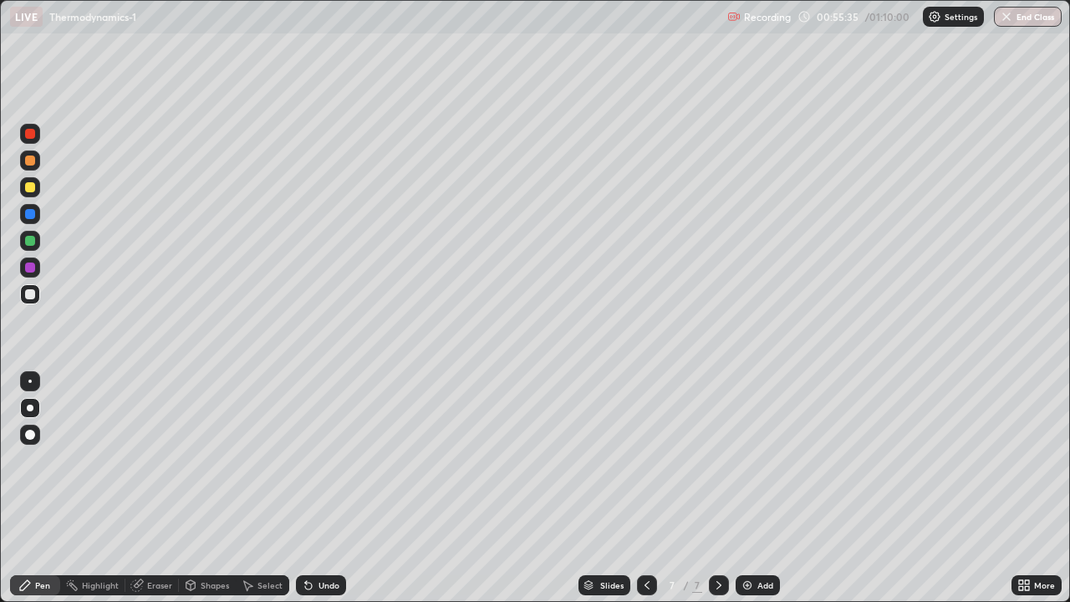
click at [646, 488] on icon at bounding box center [646, 585] width 13 height 13
click at [724, 488] on icon at bounding box center [718, 585] width 13 height 13
click at [33, 191] on div at bounding box center [30, 187] width 20 height 20
click at [312, 488] on div "Undo" at bounding box center [321, 585] width 50 height 20
click at [319, 488] on div "Undo" at bounding box center [329, 585] width 21 height 8
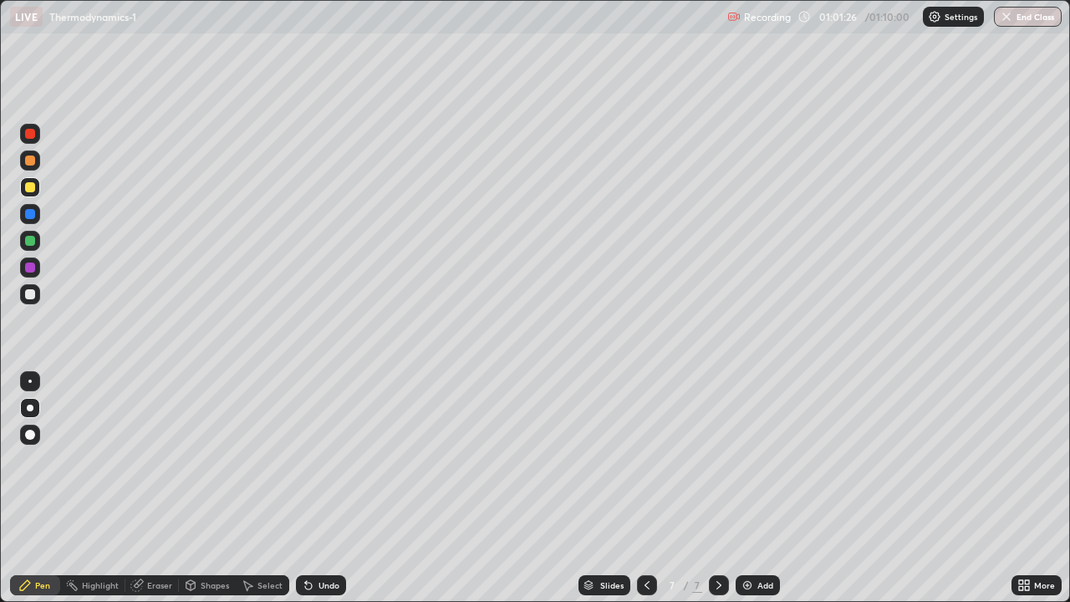
click at [747, 488] on img at bounding box center [747, 585] width 13 height 13
click at [315, 488] on div "Undo" at bounding box center [321, 585] width 50 height 20
click at [314, 488] on div "Undo" at bounding box center [321, 585] width 50 height 20
click at [31, 268] on div at bounding box center [30, 267] width 10 height 10
click at [29, 294] on div at bounding box center [30, 294] width 10 height 10
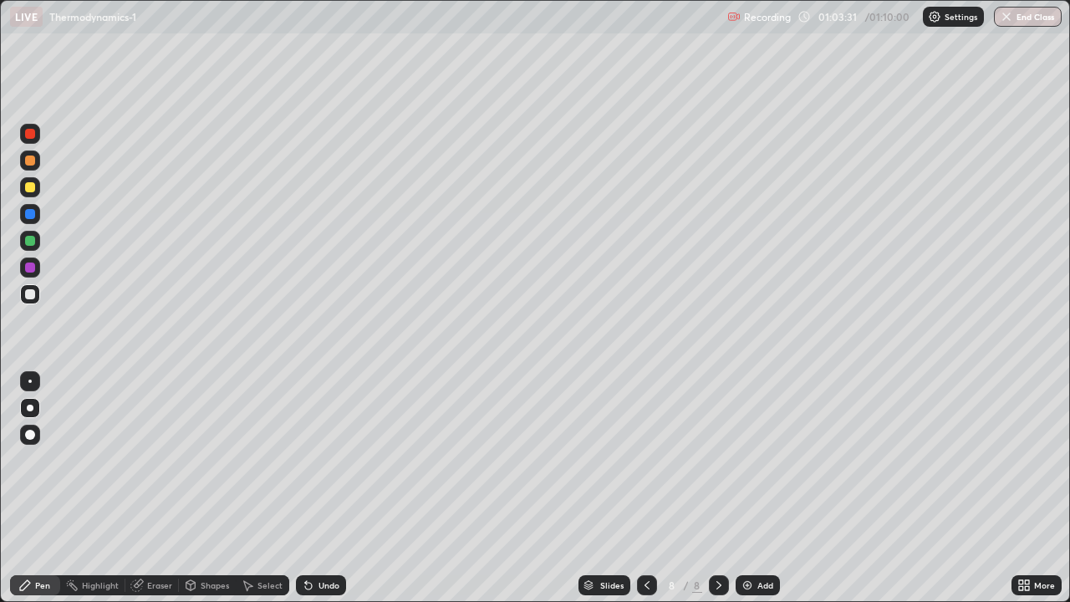
click at [333, 488] on div "Undo" at bounding box center [329, 585] width 21 height 8
click at [643, 488] on icon at bounding box center [646, 585] width 13 height 13
click at [157, 488] on div "Eraser" at bounding box center [159, 585] width 25 height 8
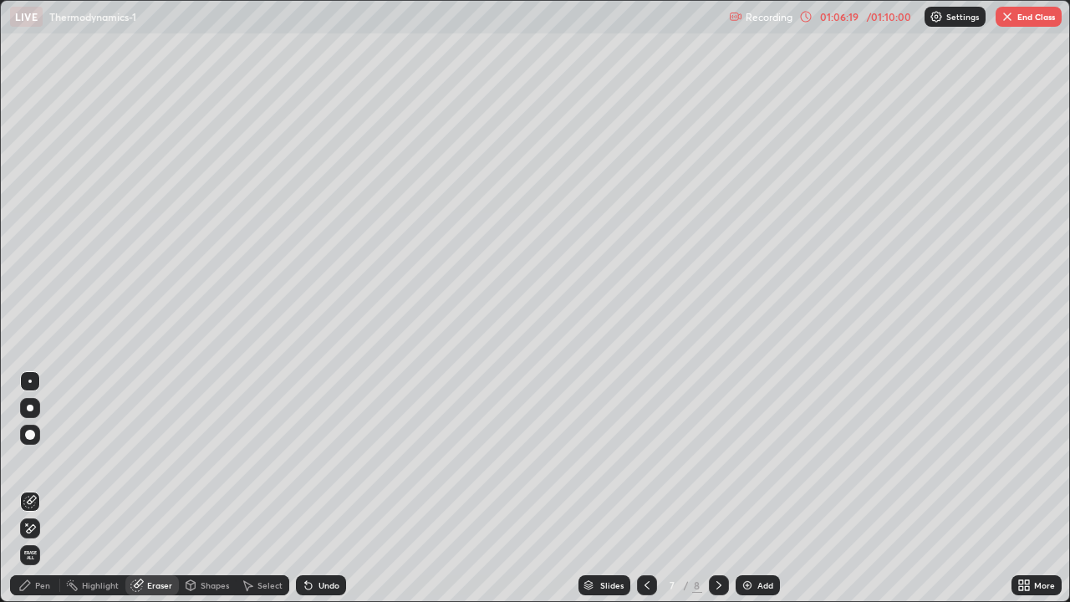
click at [41, 488] on div "Pen" at bounding box center [42, 585] width 15 height 8
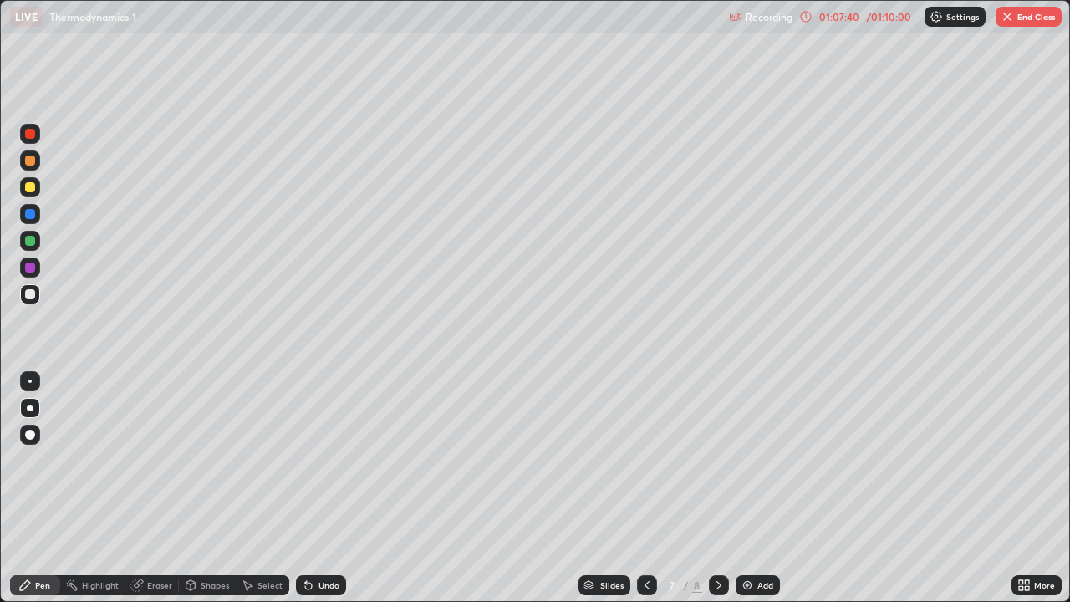
click at [845, 20] on div "01:07:40" at bounding box center [839, 17] width 47 height 10
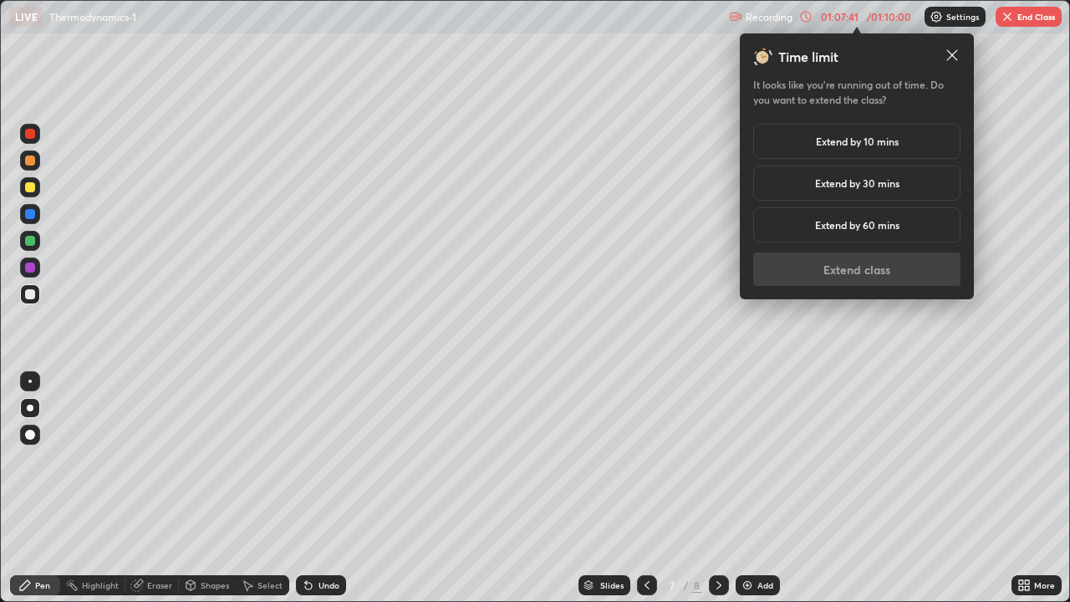
click at [881, 144] on h5 "Extend by 10 mins" at bounding box center [857, 141] width 83 height 15
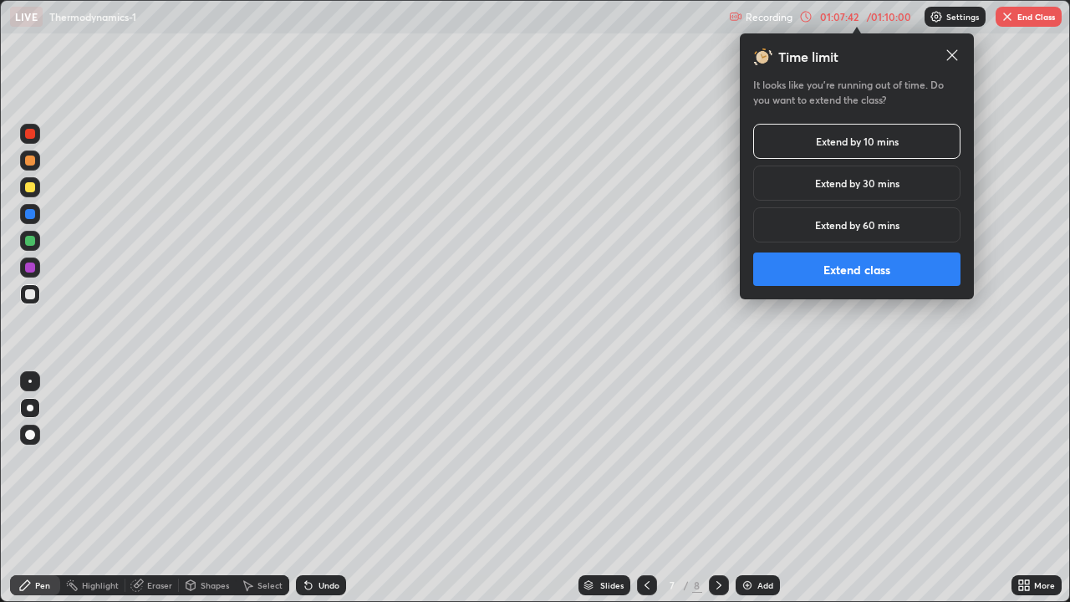
click at [869, 275] on button "Extend class" at bounding box center [856, 268] width 207 height 33
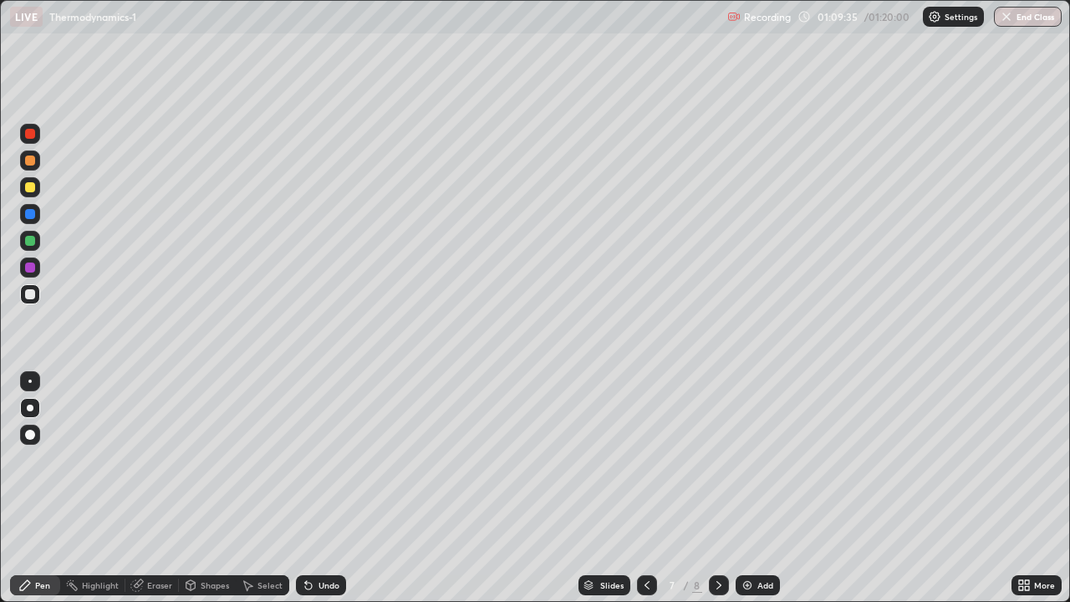
click at [717, 488] on icon at bounding box center [718, 585] width 13 height 13
click at [31, 241] on div at bounding box center [30, 241] width 10 height 10
click at [37, 299] on div at bounding box center [30, 294] width 20 height 20
click at [334, 488] on div "Undo" at bounding box center [329, 585] width 21 height 8
click at [329, 488] on div "Undo" at bounding box center [329, 585] width 21 height 8
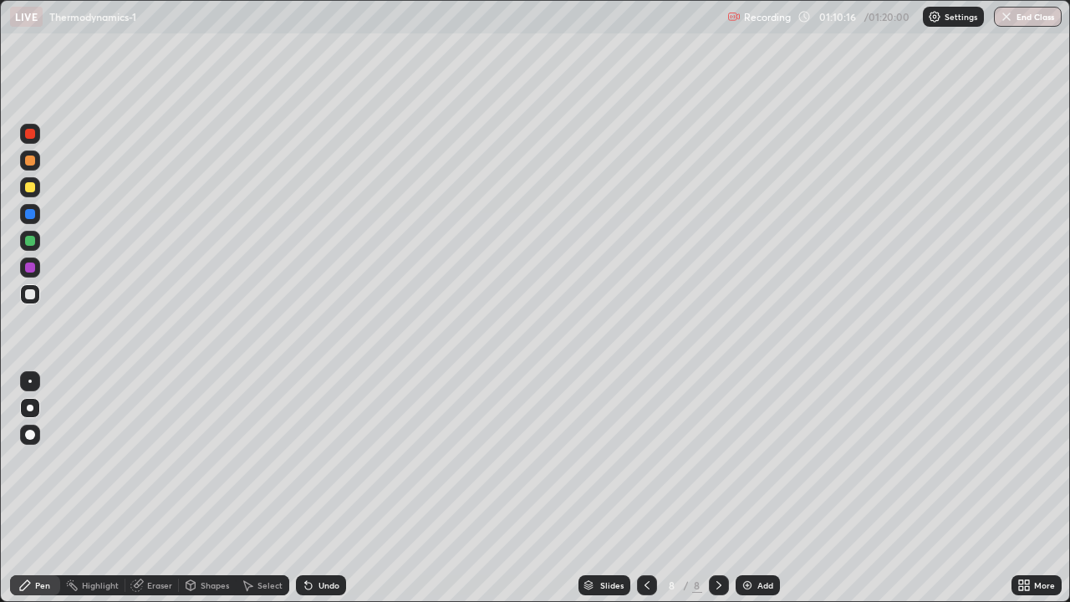
click at [334, 488] on div "Undo" at bounding box center [329, 585] width 21 height 8
click at [333, 488] on div "Undo" at bounding box center [329, 585] width 21 height 8
click at [336, 488] on div "Undo" at bounding box center [329, 585] width 21 height 8
click at [338, 488] on div "Undo" at bounding box center [321, 585] width 50 height 20
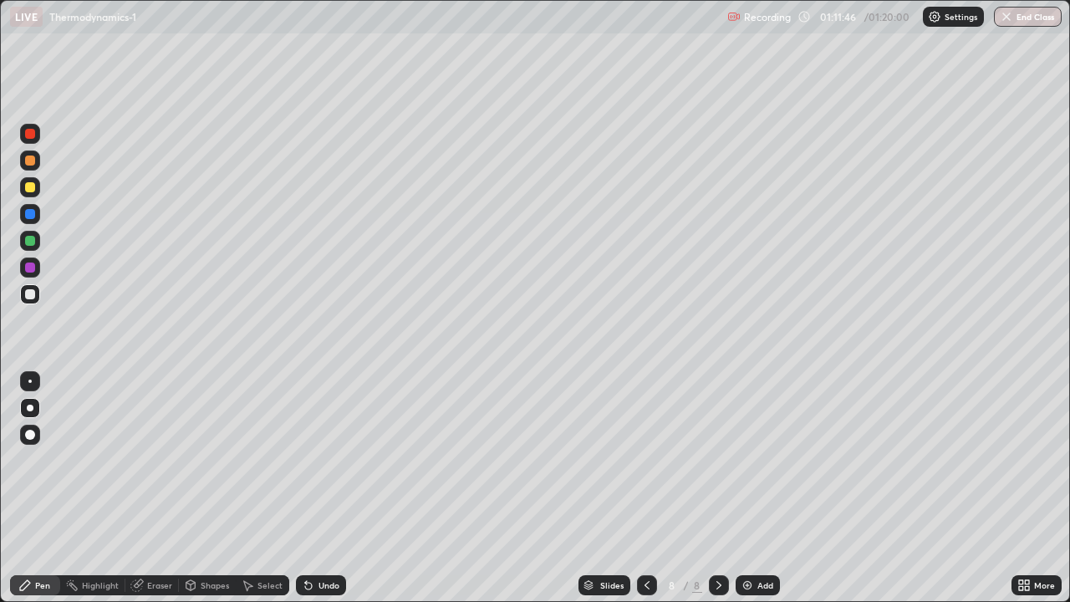
click at [749, 488] on img at bounding box center [747, 585] width 13 height 13
click at [647, 488] on icon at bounding box center [646, 585] width 13 height 13
click at [709, 488] on div at bounding box center [719, 585] width 20 height 20
click at [328, 488] on div "Undo" at bounding box center [329, 585] width 21 height 8
click at [320, 488] on div "Undo" at bounding box center [329, 585] width 21 height 8
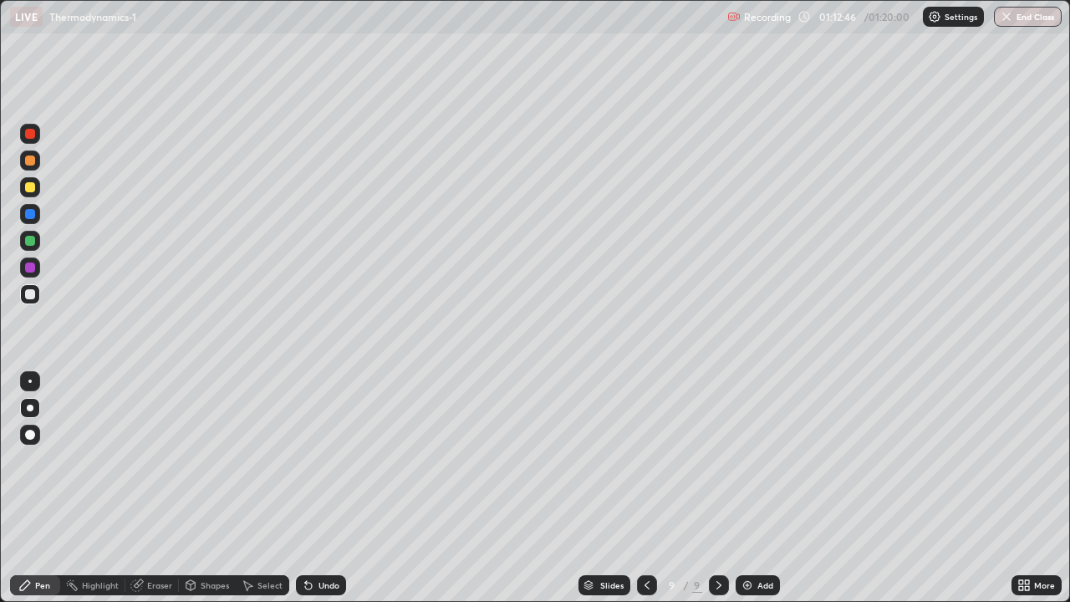
click at [324, 488] on div "Undo" at bounding box center [329, 585] width 21 height 8
click at [645, 488] on icon at bounding box center [646, 585] width 13 height 13
click at [716, 488] on icon at bounding box center [718, 585] width 5 height 8
click at [31, 241] on div at bounding box center [30, 241] width 10 height 10
click at [319, 488] on div "Undo" at bounding box center [329, 585] width 21 height 8
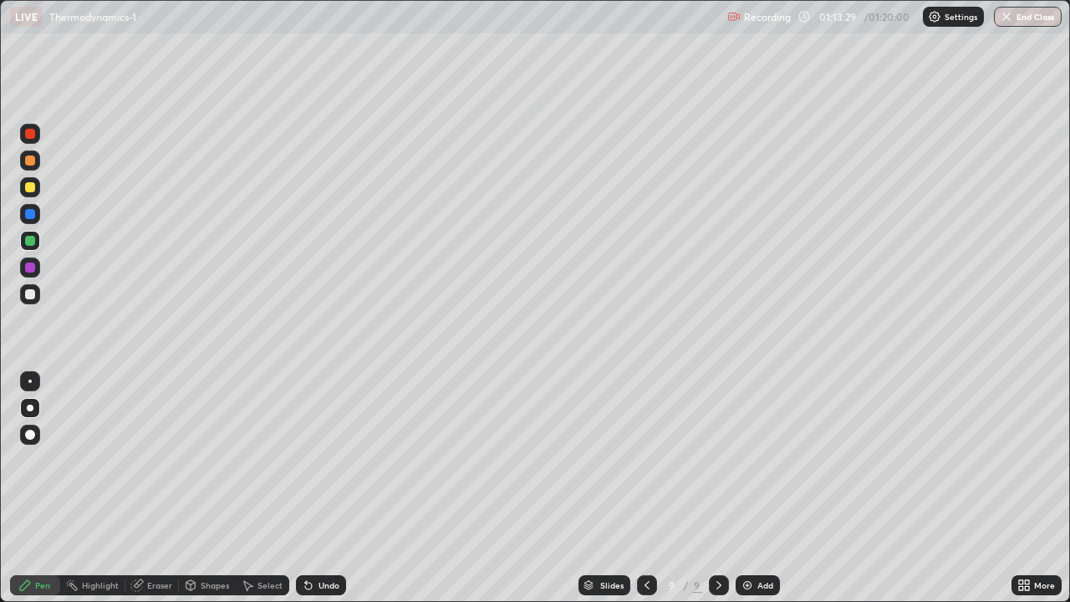
click at [324, 488] on div "Undo" at bounding box center [329, 585] width 21 height 8
click at [328, 488] on div "Undo" at bounding box center [329, 585] width 21 height 8
click at [329, 488] on div "Undo" at bounding box center [329, 585] width 21 height 8
click at [328, 488] on div "Undo" at bounding box center [329, 585] width 21 height 8
click at [327, 488] on div "Undo" at bounding box center [329, 585] width 21 height 8
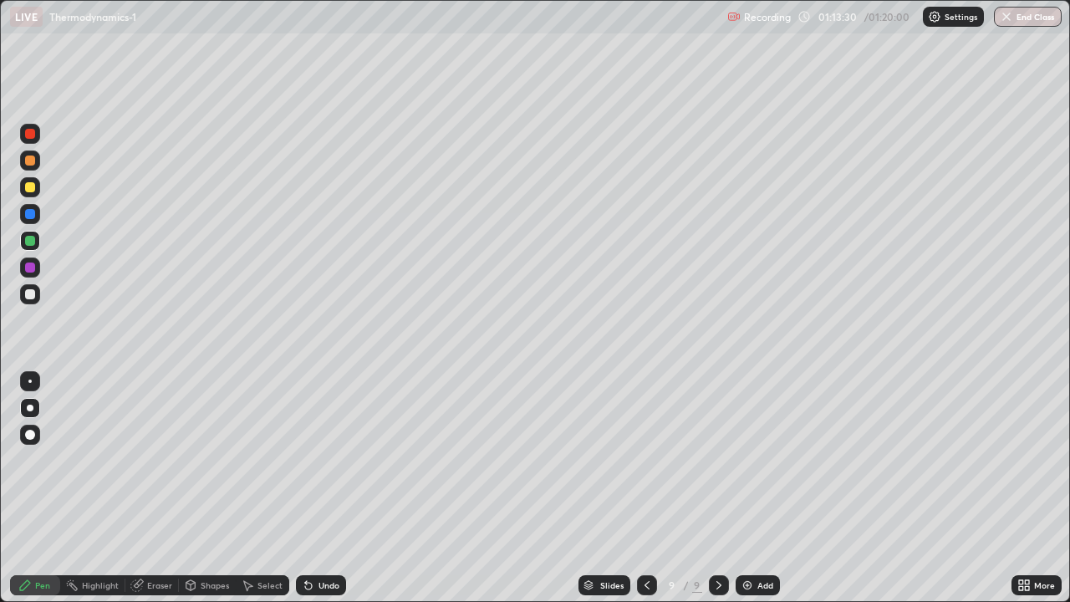
click at [327, 488] on div "Undo" at bounding box center [329, 585] width 21 height 8
click at [325, 488] on div "Undo" at bounding box center [329, 585] width 21 height 8
click at [645, 488] on icon at bounding box center [646, 585] width 13 height 13
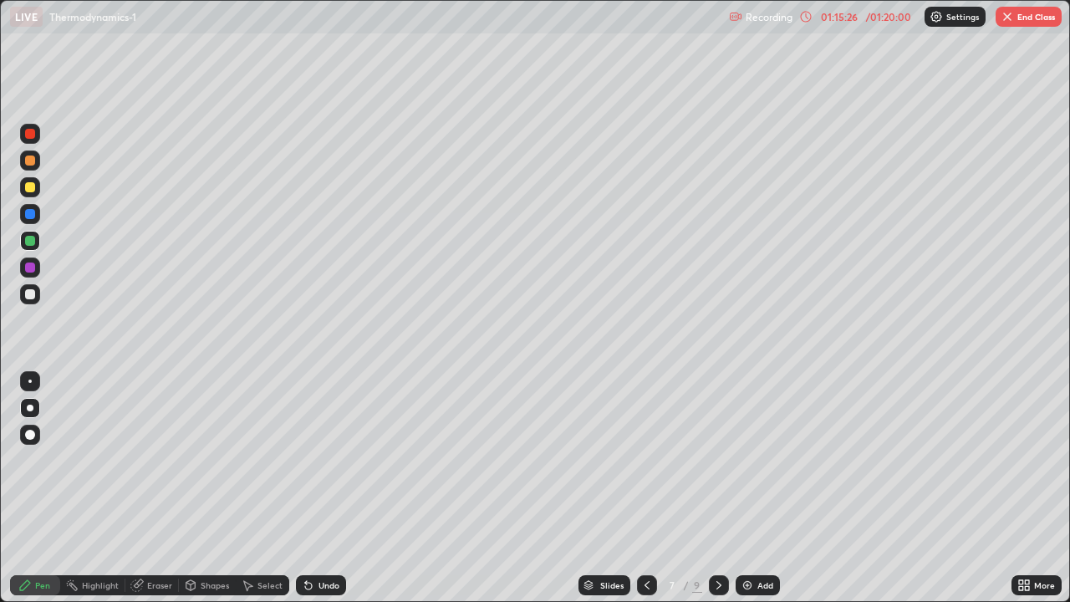
click at [711, 488] on div at bounding box center [719, 585] width 20 height 20
click at [721, 488] on icon at bounding box center [718, 585] width 13 height 13
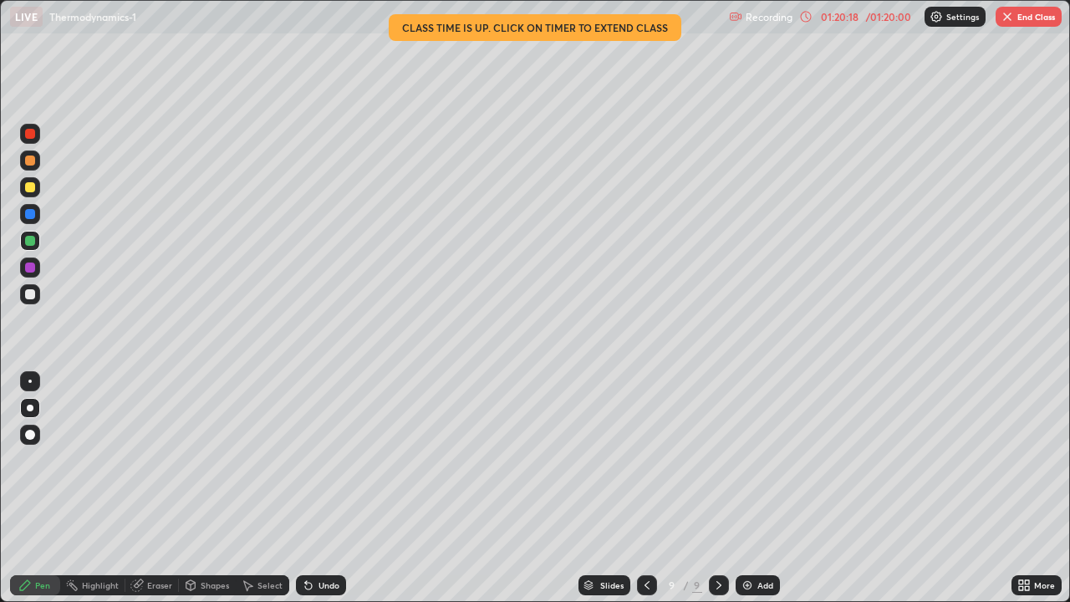
click at [645, 488] on icon at bounding box center [646, 585] width 13 height 13
click at [717, 488] on icon at bounding box center [718, 585] width 13 height 13
click at [655, 488] on div at bounding box center [647, 585] width 20 height 20
click at [1025, 19] on button "End Class" at bounding box center [1029, 17] width 66 height 20
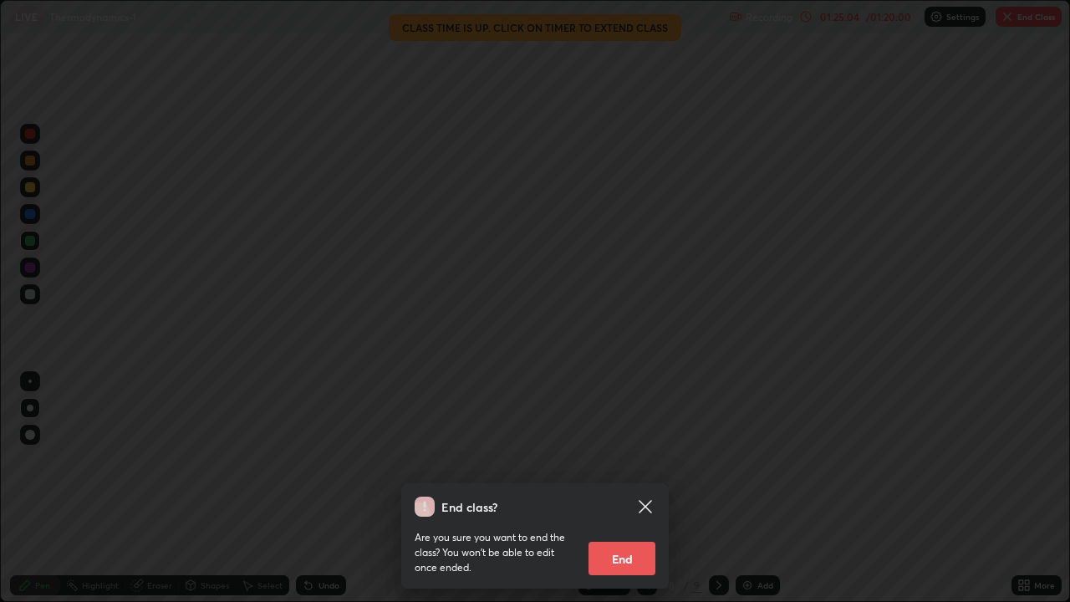
click at [622, 488] on button "End" at bounding box center [622, 558] width 67 height 33
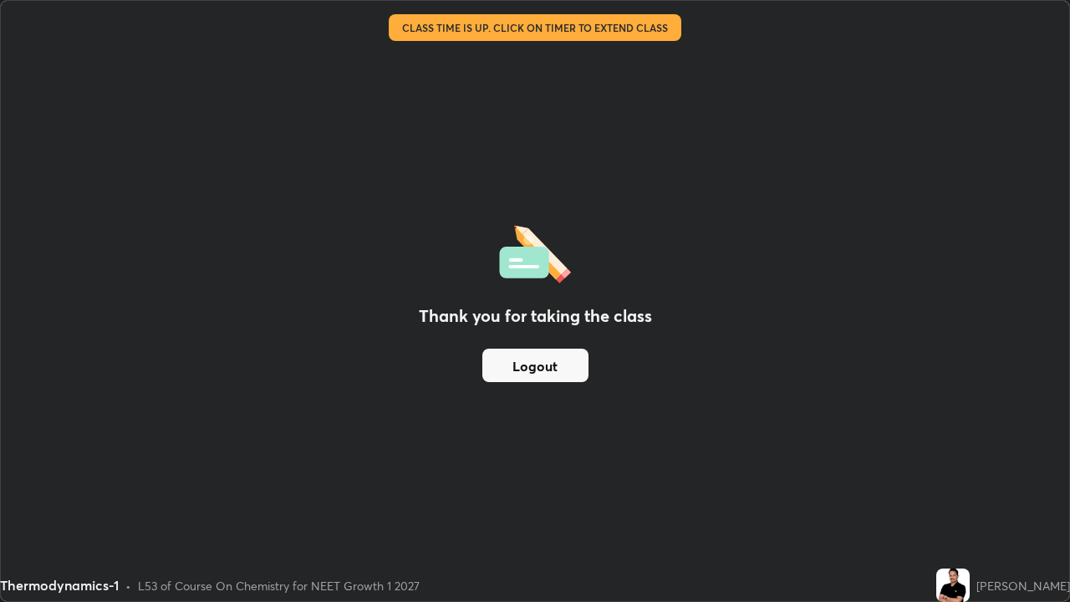
click at [533, 357] on button "Logout" at bounding box center [535, 365] width 106 height 33
